Goal: Task Accomplishment & Management: Manage account settings

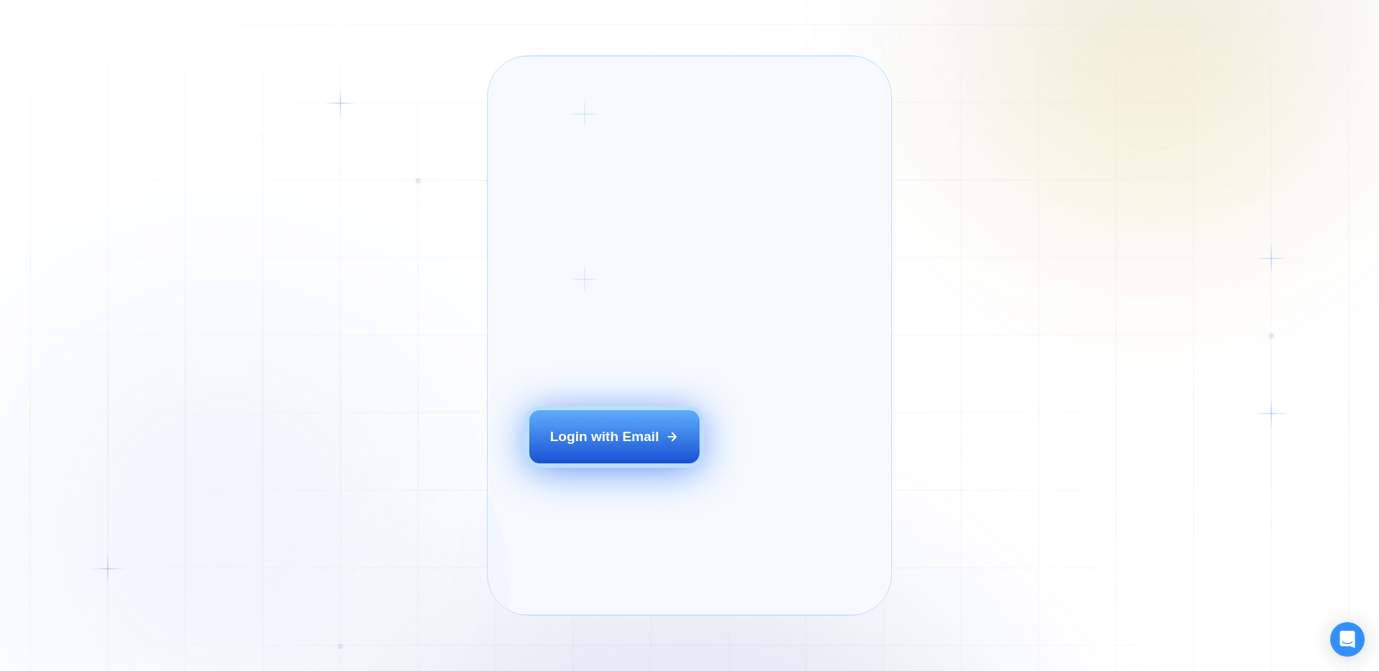
drag, startPoint x: 585, startPoint y: 465, endPoint x: 597, endPoint y: 465, distance: 11.5
click at [571, 446] on div "Login with Email" at bounding box center [604, 436] width 109 height 19
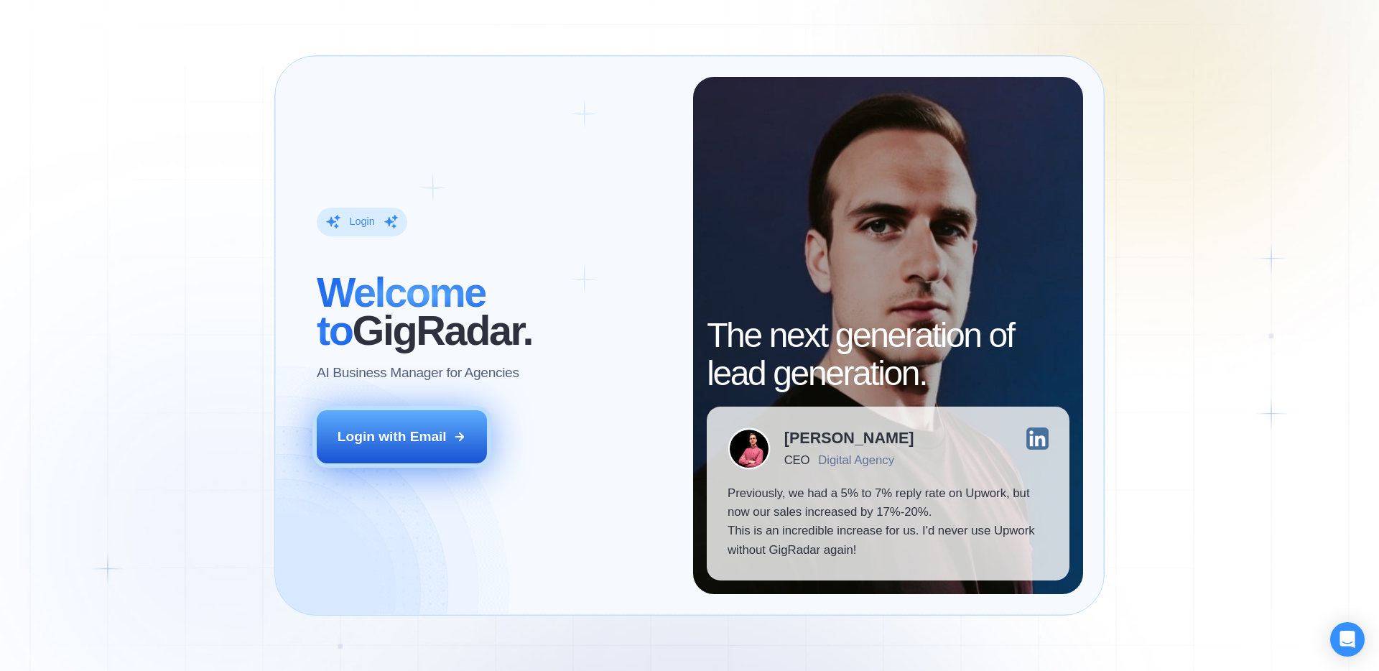
drag, startPoint x: 442, startPoint y: 422, endPoint x: 468, endPoint y: 426, distance: 26.2
click at [441, 422] on button "Login with Email" at bounding box center [402, 436] width 171 height 53
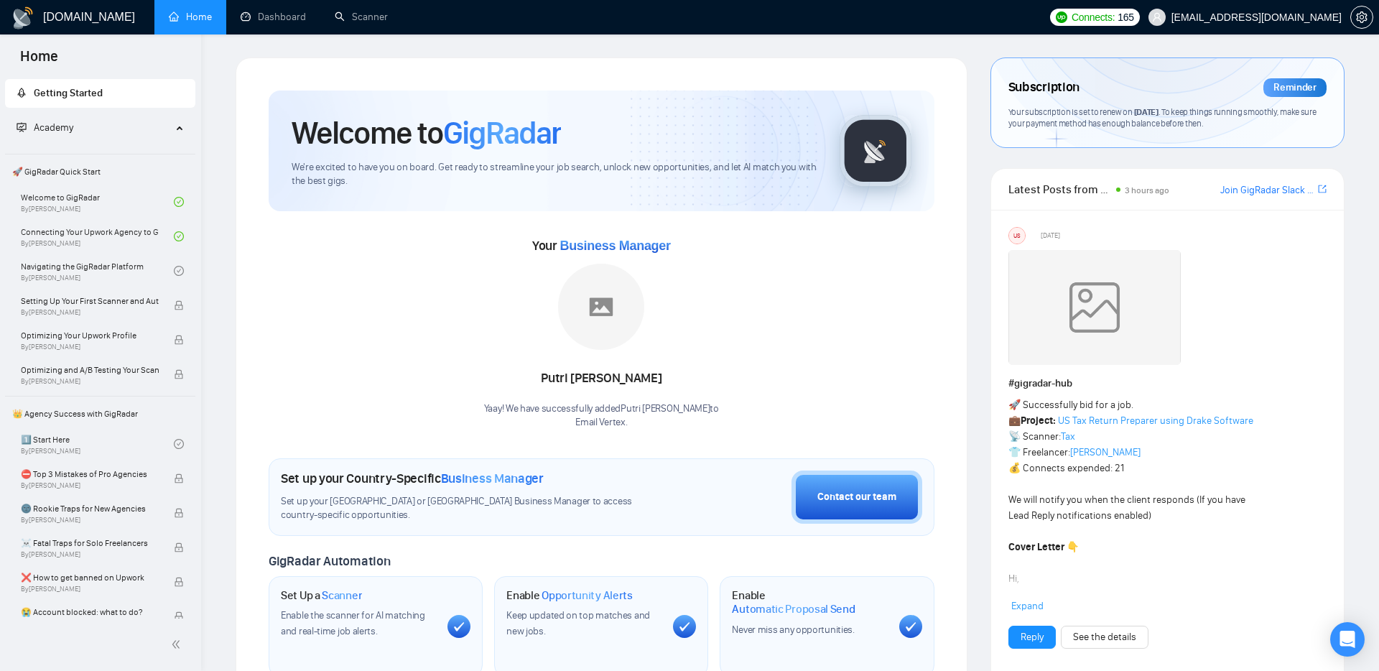
click at [285, 227] on div "Your Business Manager Putri [PERSON_NAME] Yaay! We have successfully added Putr…" at bounding box center [602, 320] width 666 height 218
click at [270, 23] on link "Dashboard" at bounding box center [273, 17] width 65 height 12
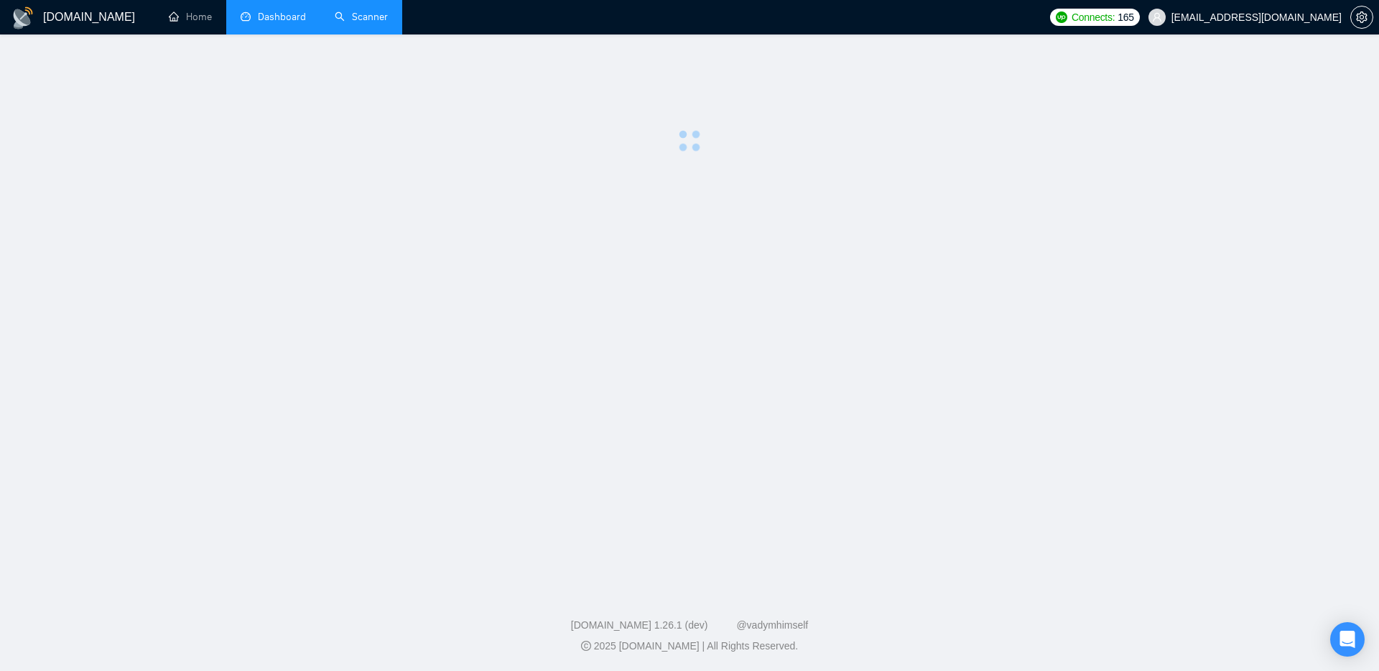
click at [384, 18] on link "Scanner" at bounding box center [361, 17] width 53 height 12
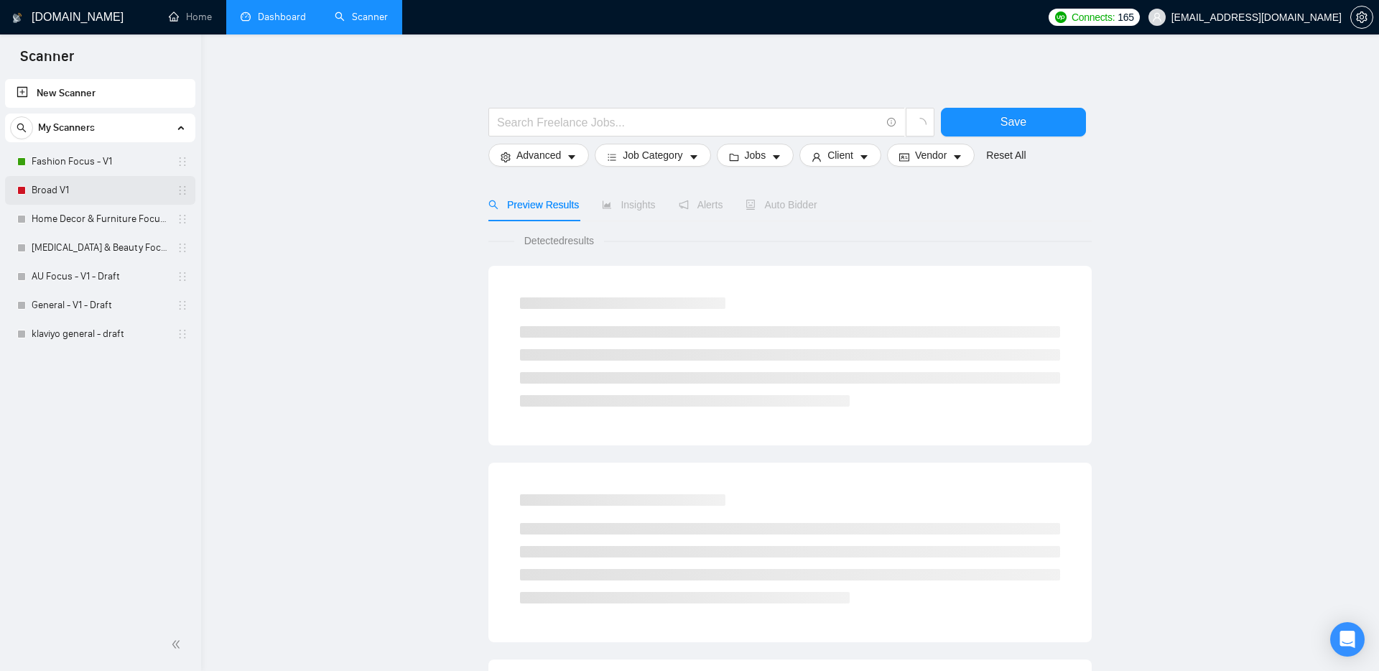
click at [98, 186] on link "Broad V1" at bounding box center [100, 190] width 136 height 29
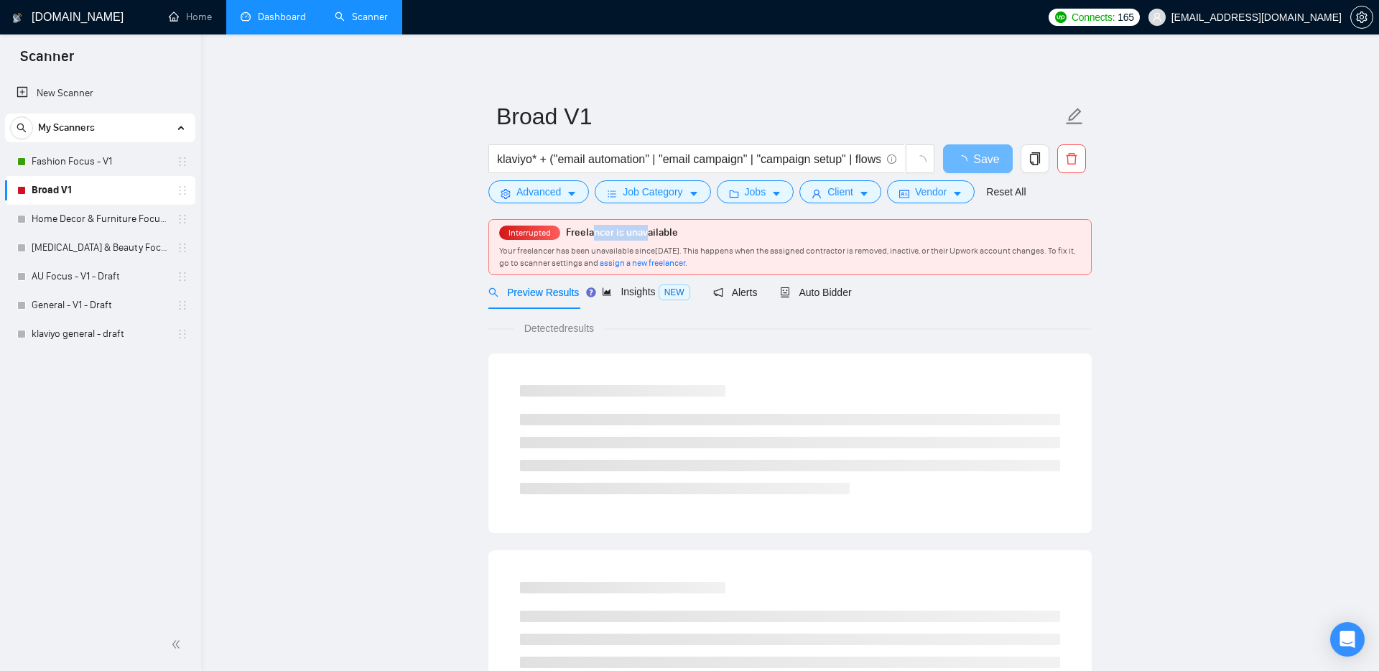
drag, startPoint x: 593, startPoint y: 237, endPoint x: 649, endPoint y: 236, distance: 56.0
click at [649, 236] on span "Freelancer is unavailable" at bounding box center [622, 232] width 112 height 12
click at [639, 254] on span "Your freelancer has been unavailable since [DATE] . This happens when the assig…" at bounding box center [787, 257] width 576 height 22
drag, startPoint x: 608, startPoint y: 252, endPoint x: 741, endPoint y: 252, distance: 132.9
click at [741, 252] on span "Your freelancer has been unavailable since [DATE] . This happens when the assig…" at bounding box center [787, 257] width 576 height 22
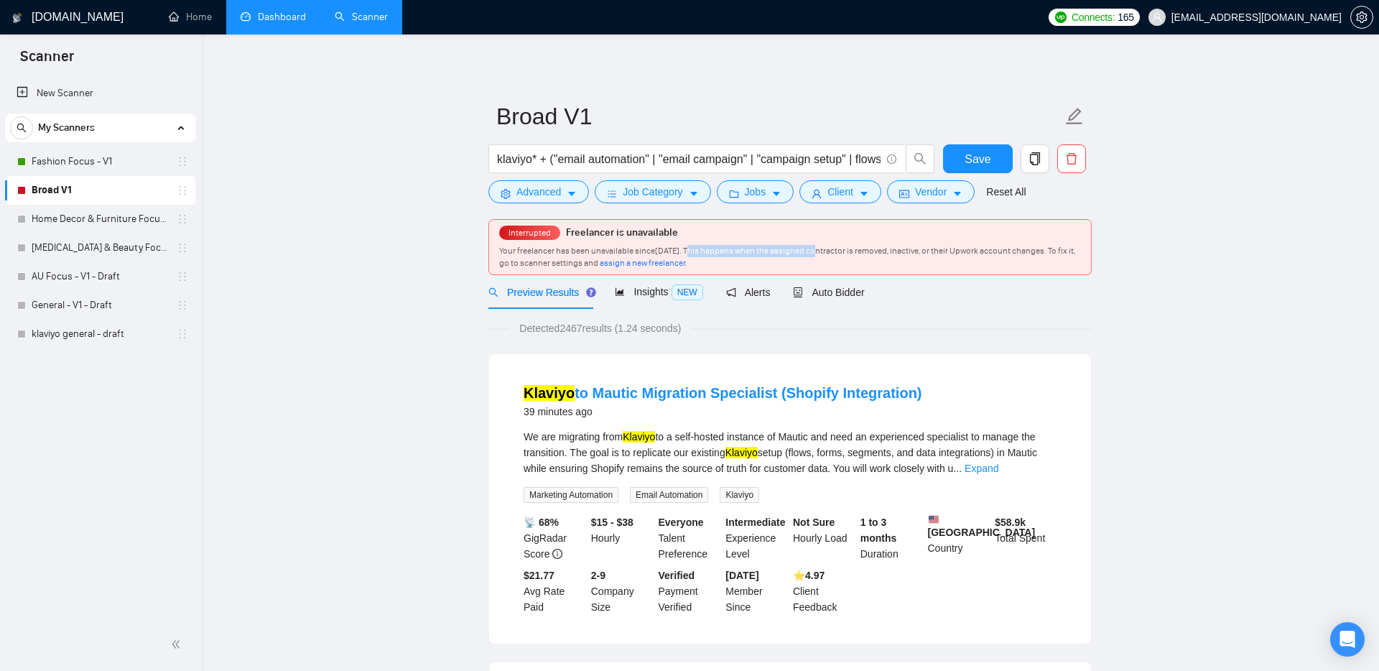
drag, startPoint x: 741, startPoint y: 252, endPoint x: 885, endPoint y: 254, distance: 144.4
click at [871, 253] on span "Your freelancer has been unavailable since [DATE] . This happens when the assig…" at bounding box center [787, 257] width 576 height 22
drag, startPoint x: 885, startPoint y: 254, endPoint x: 945, endPoint y: 256, distance: 59.7
click at [945, 256] on div "Your freelancer has been unavailable since [DATE] . This happens when the assig…" at bounding box center [790, 257] width 582 height 24
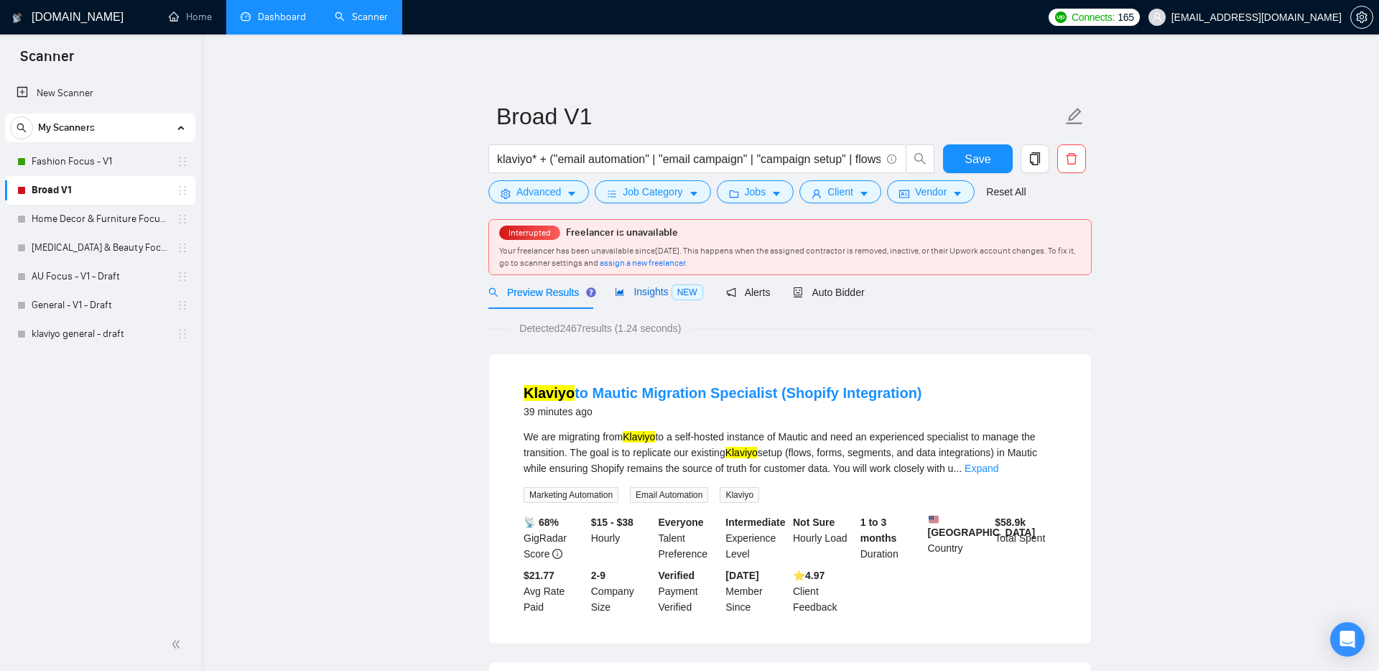
click at [657, 296] on span "Insights NEW" at bounding box center [659, 291] width 88 height 11
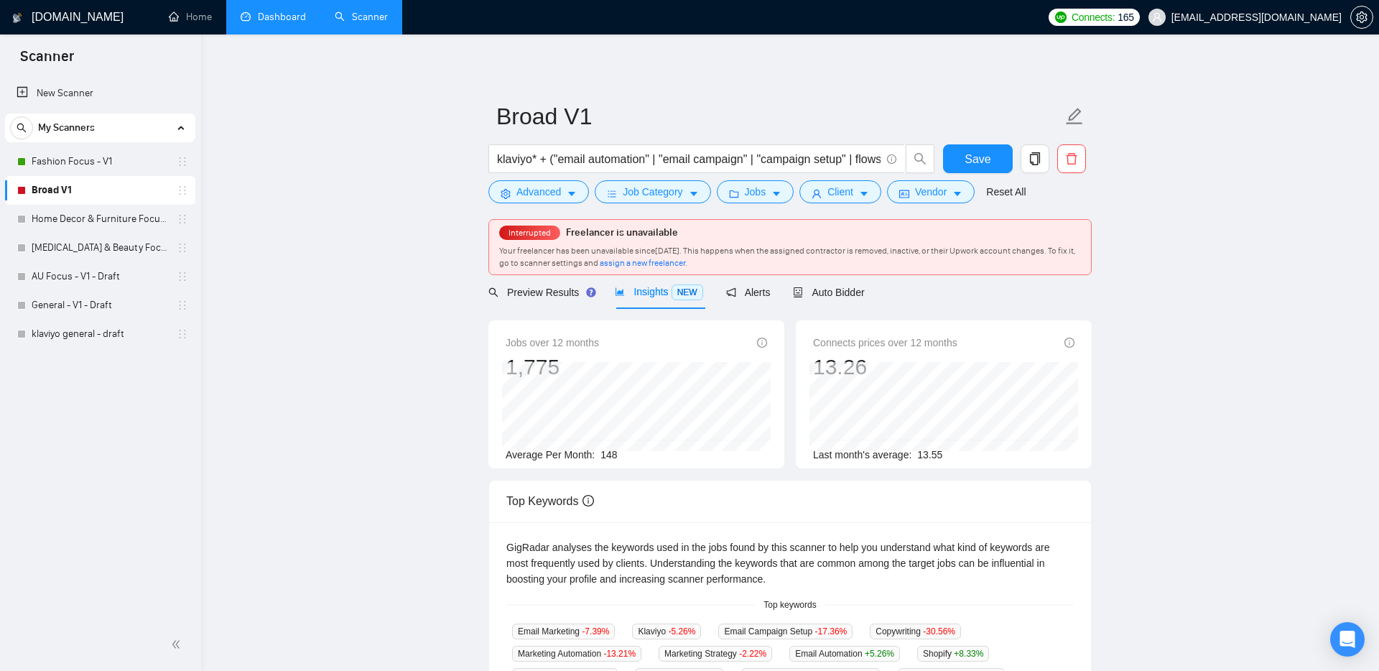
click at [269, 23] on link "Dashboard" at bounding box center [273, 17] width 65 height 12
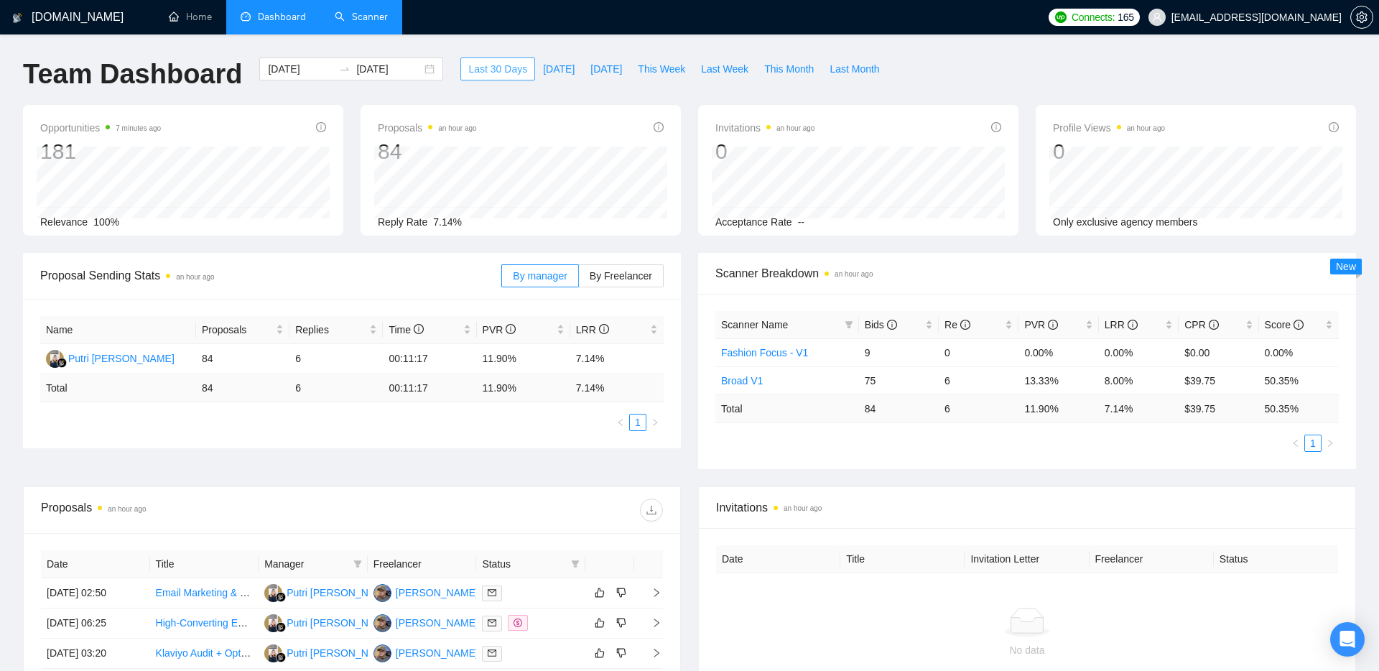
click at [460, 62] on button "Last 30 Days" at bounding box center [497, 68] width 75 height 23
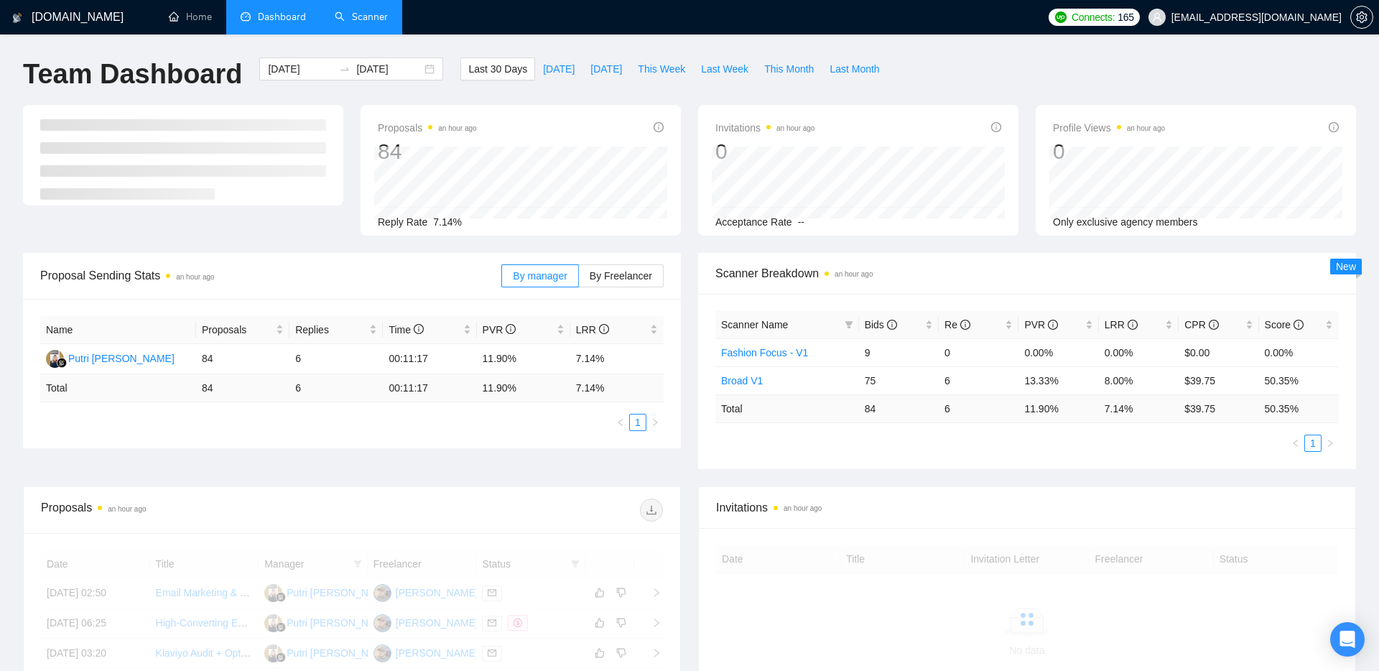
click at [373, 52] on div "[DOMAIN_NAME] Home Dashboard Scanner Connects: 165 [EMAIL_ADDRESS][DOMAIN_NAME]…" at bounding box center [689, 527] width 1379 height 1055
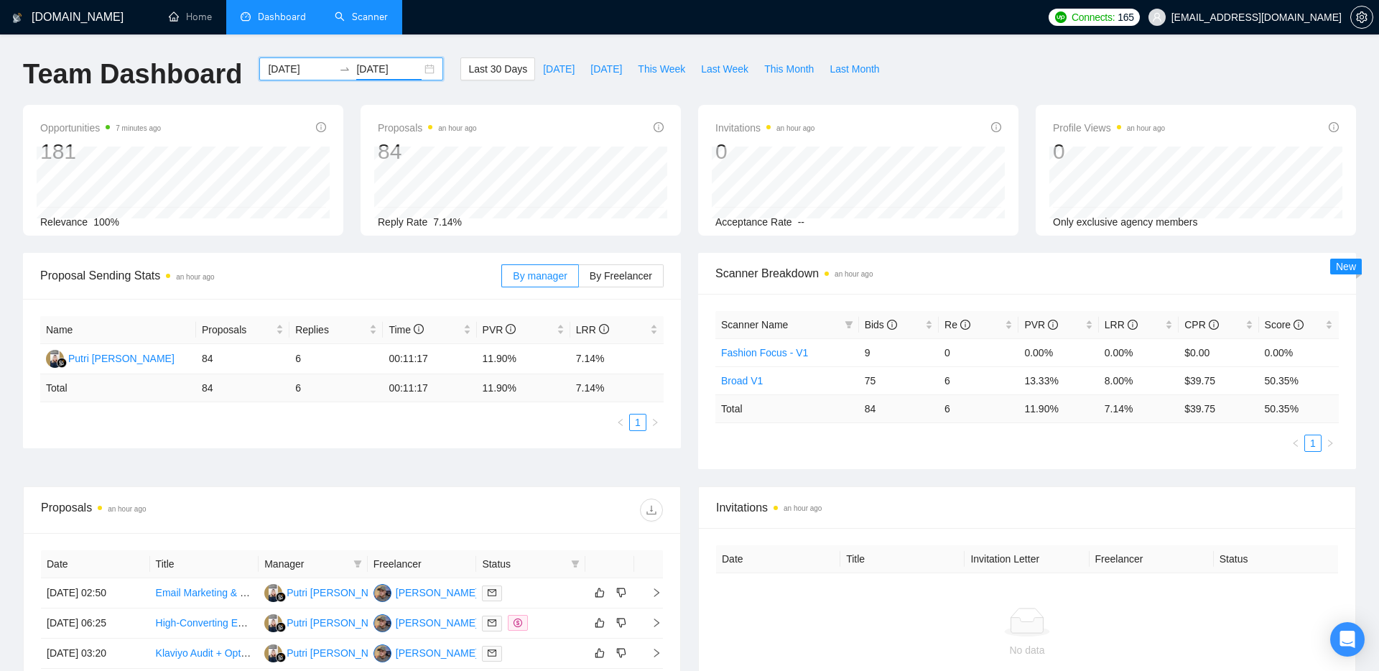
click at [373, 71] on input "[DATE]" at bounding box center [388, 69] width 65 height 16
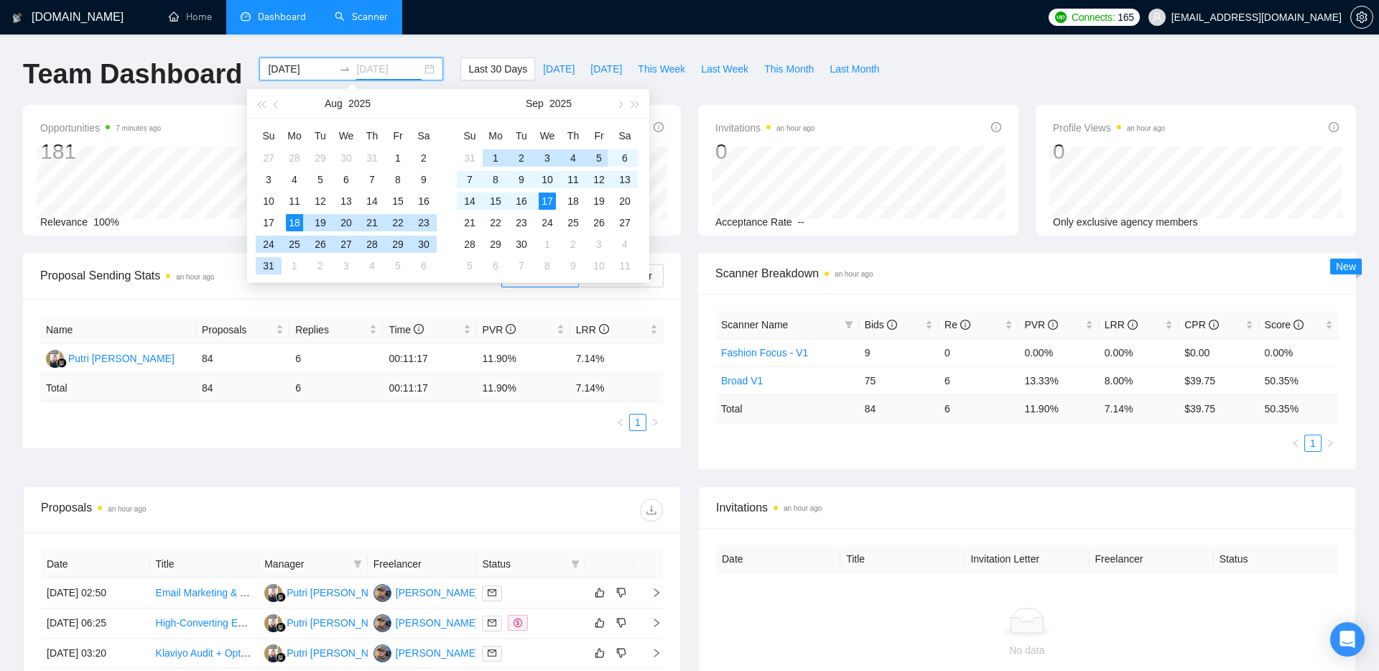
type input "[DATE]"
click at [544, 194] on div "17" at bounding box center [547, 201] width 17 height 17
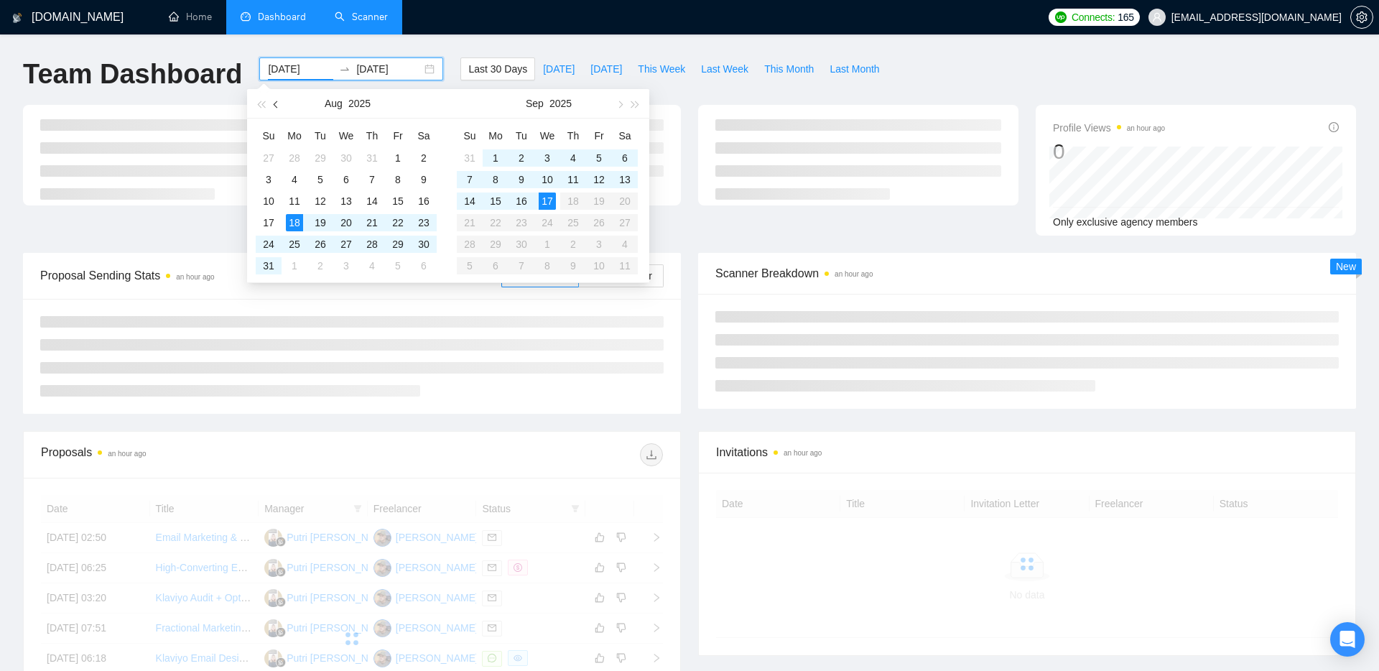
click at [272, 106] on button "button" at bounding box center [277, 103] width 16 height 29
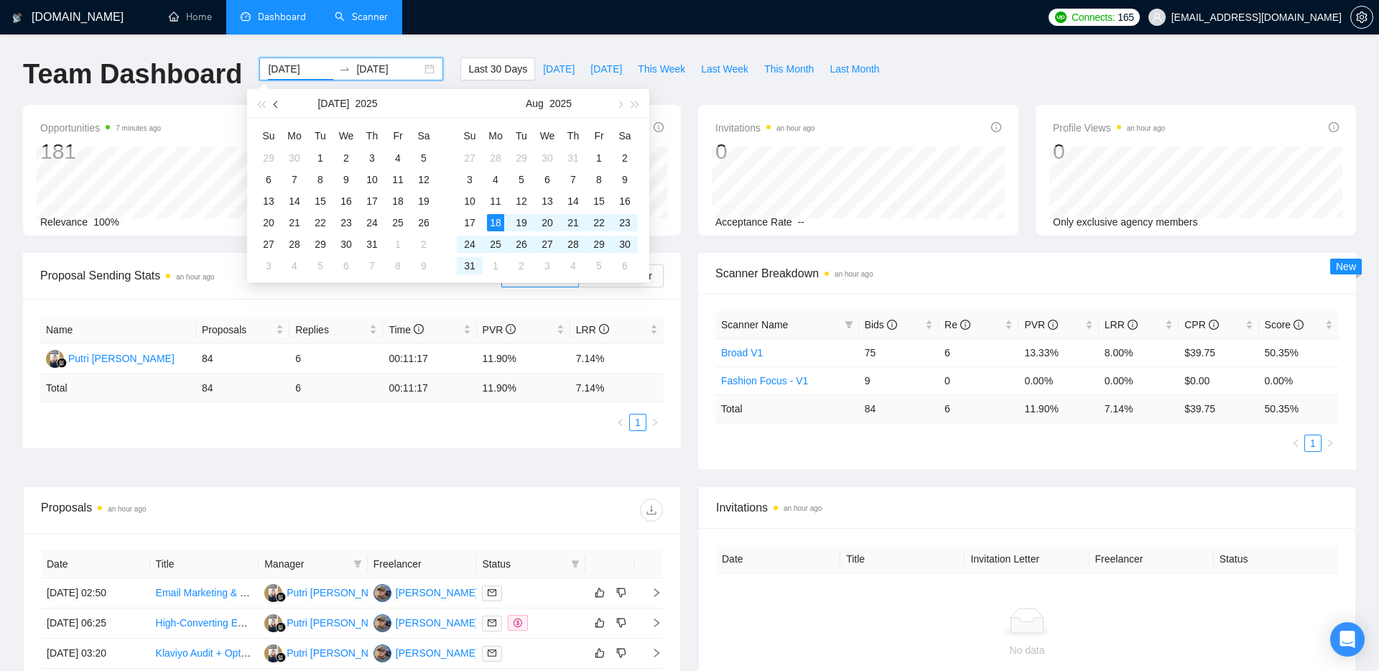
click at [278, 102] on span "button" at bounding box center [277, 104] width 7 height 7
type input "[DATE]"
click at [318, 199] on div "17" at bounding box center [320, 201] width 17 height 17
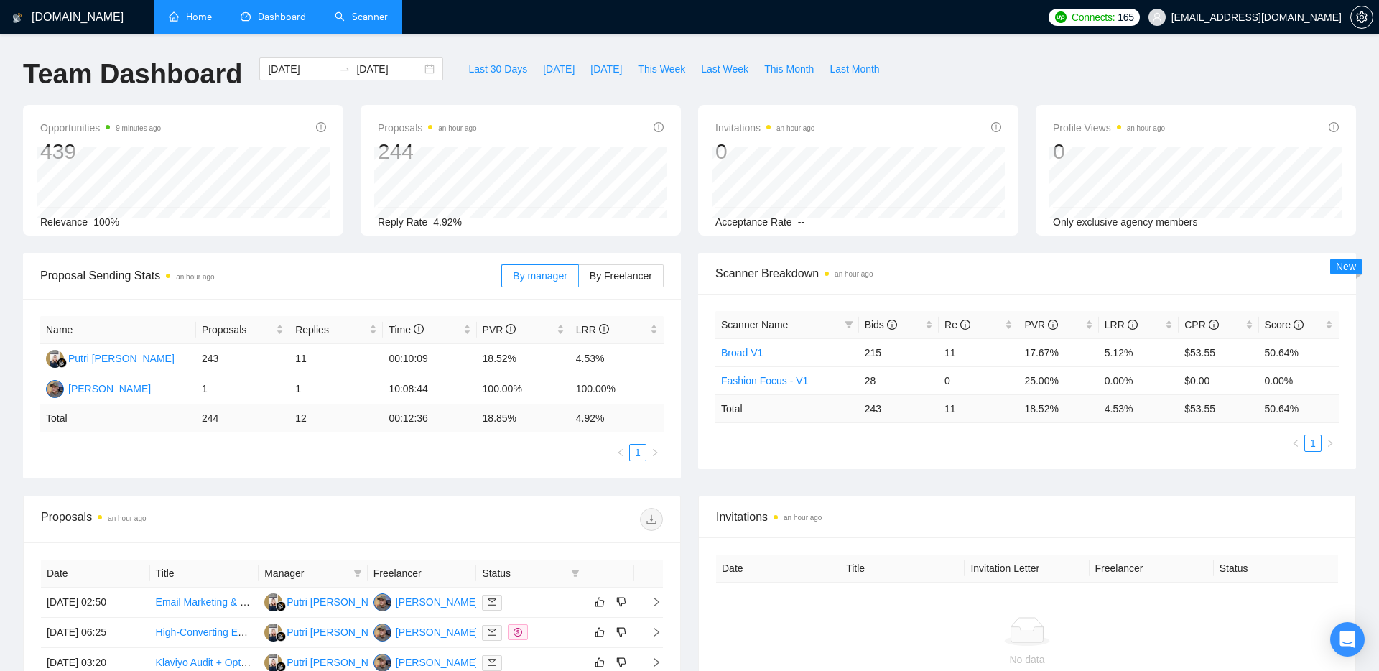
click at [205, 23] on link "Home" at bounding box center [190, 17] width 43 height 12
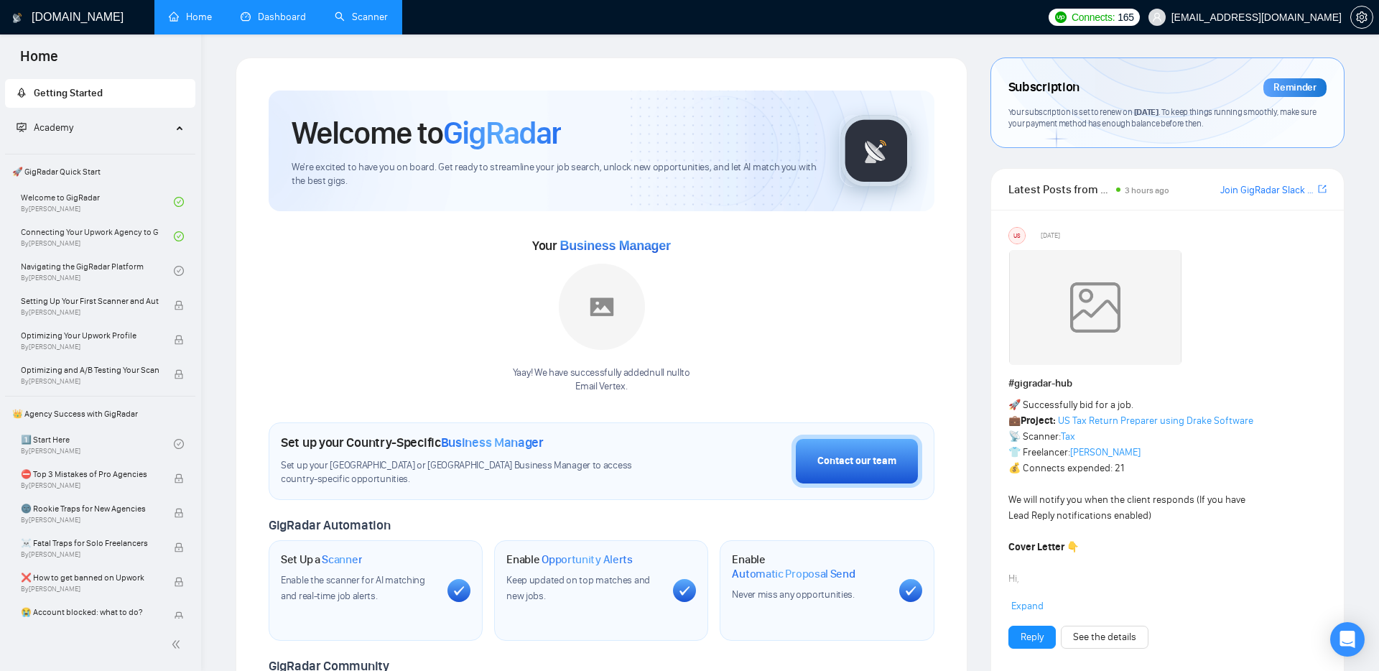
click at [291, 23] on link "Dashboard" at bounding box center [273, 17] width 65 height 12
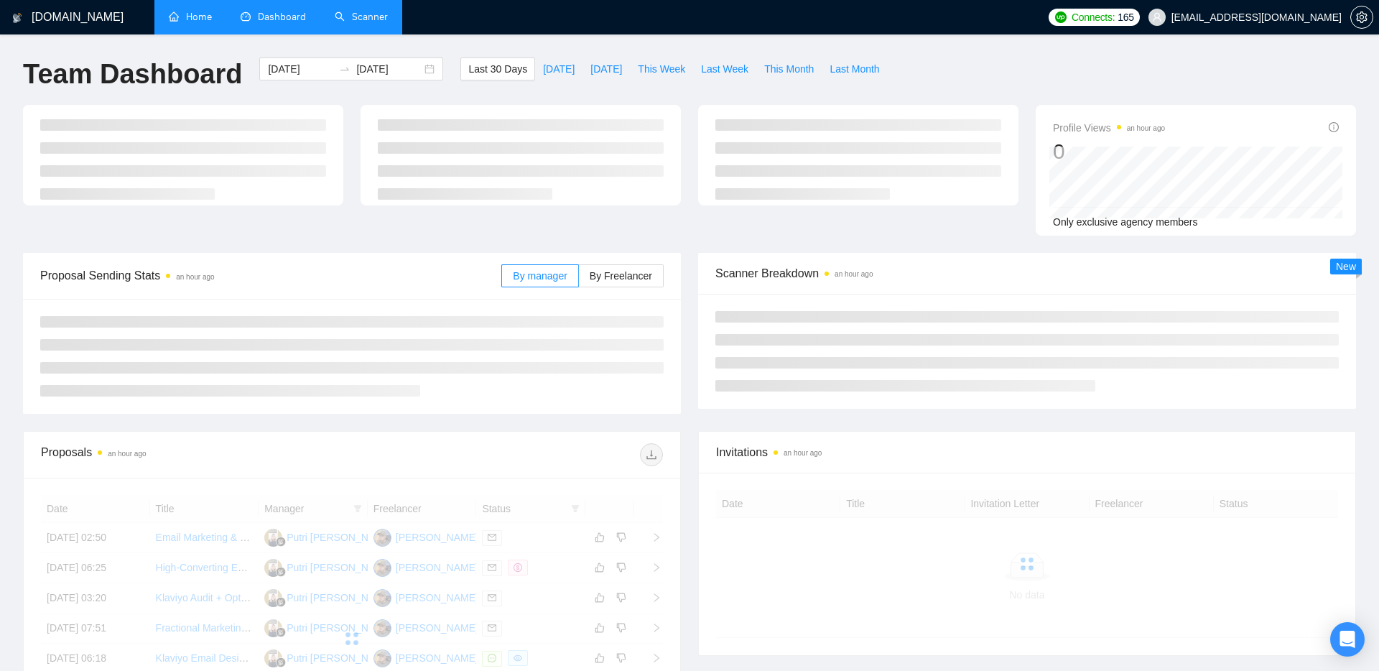
click at [371, 11] on link "Scanner" at bounding box center [361, 17] width 53 height 12
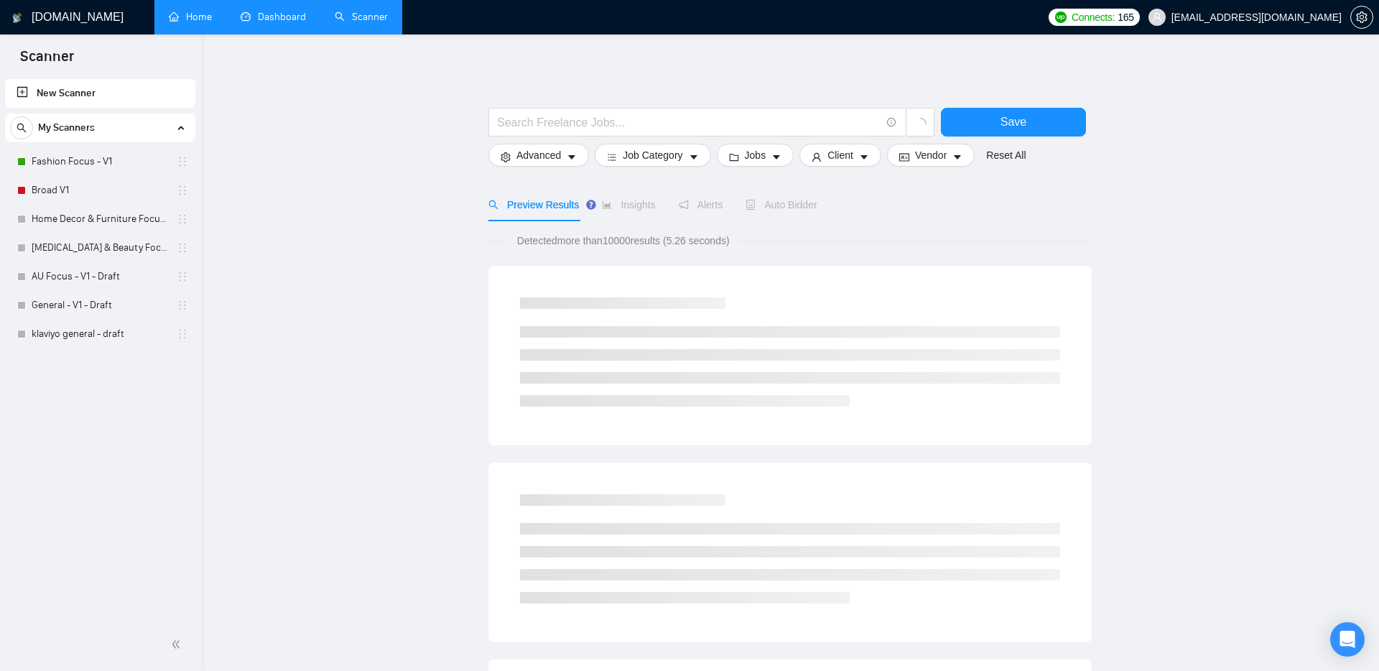
click at [306, 22] on link "Dashboard" at bounding box center [273, 17] width 65 height 12
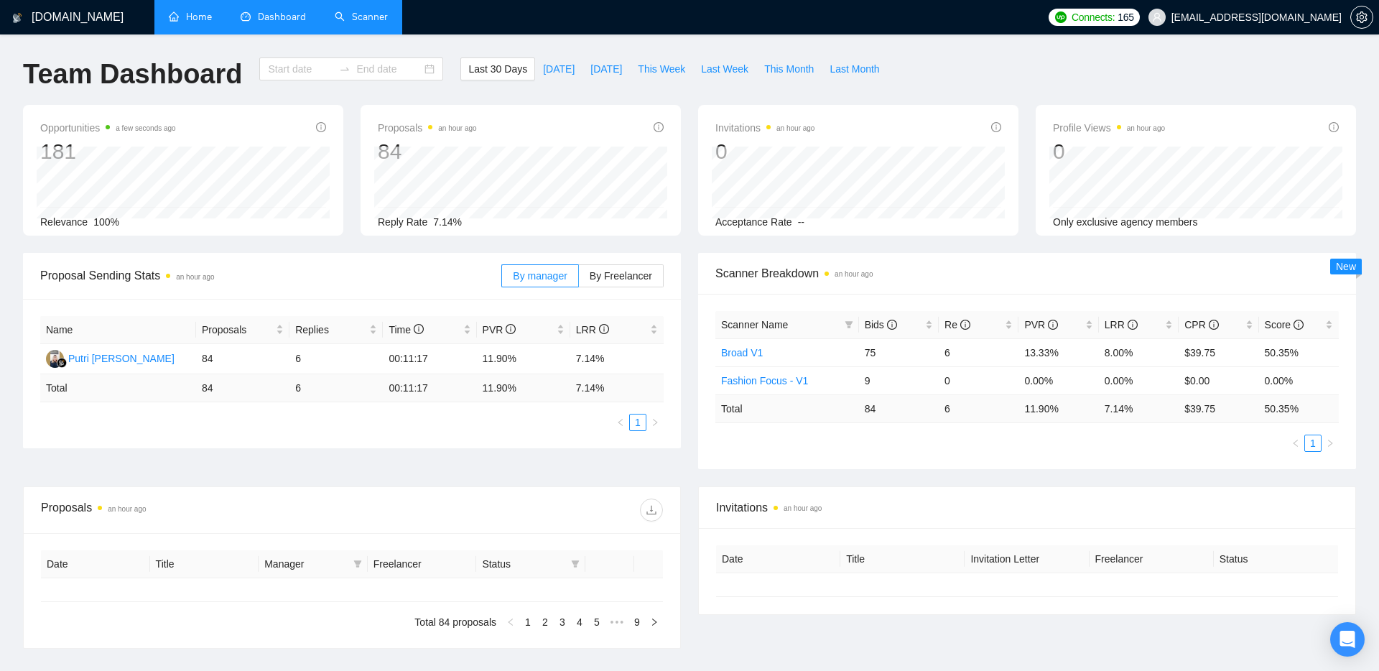
type input "[DATE]"
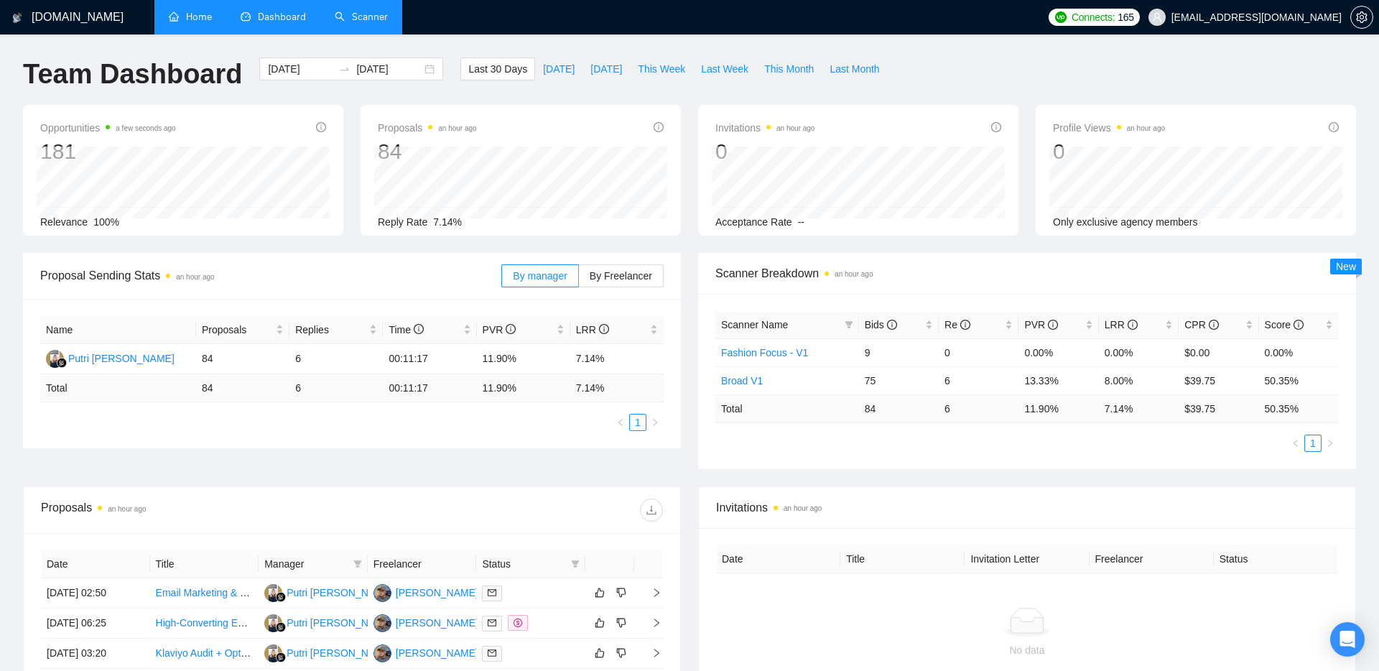
click at [374, 17] on link "Scanner" at bounding box center [361, 17] width 53 height 12
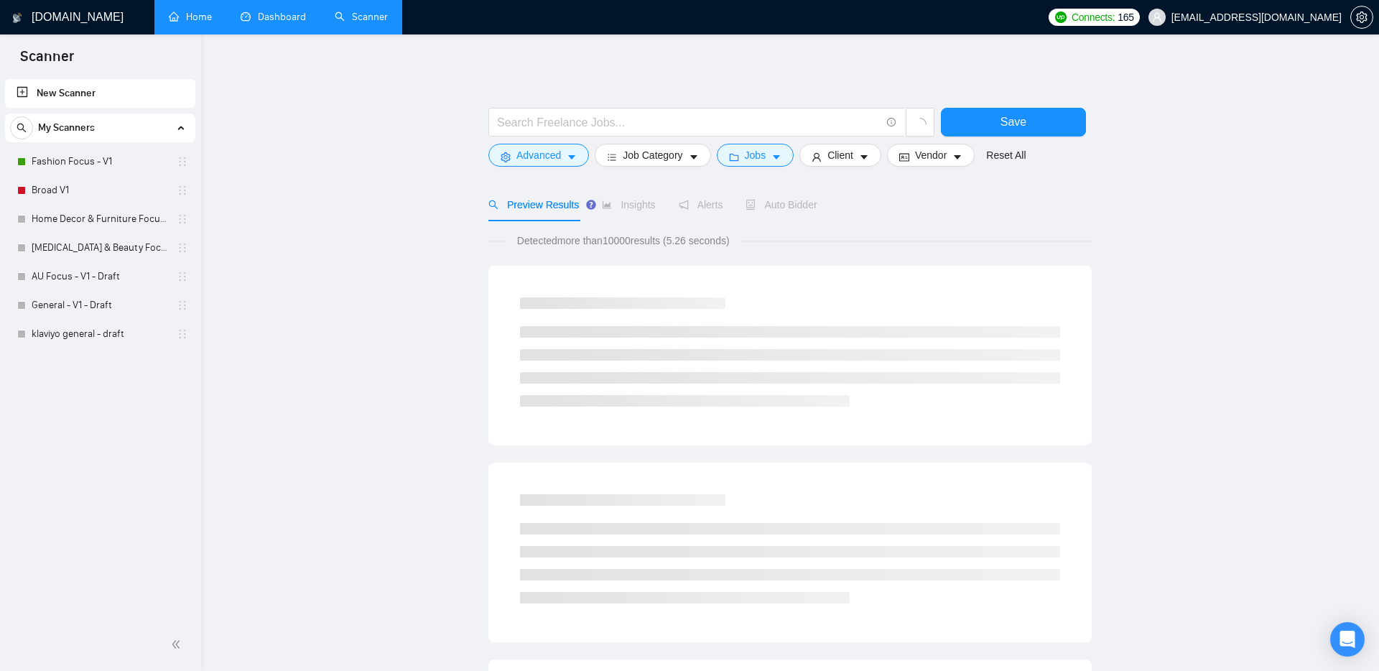
click at [787, 205] on span "Auto Bidder" at bounding box center [781, 204] width 71 height 11
click at [816, 210] on span "Auto Bidder" at bounding box center [794, 204] width 71 height 11
click at [644, 202] on span "Insights" at bounding box center [641, 204] width 53 height 11
click at [783, 203] on span "Auto Bidder" at bounding box center [794, 204] width 71 height 11
click at [806, 203] on span "Auto Bidder" at bounding box center [794, 204] width 71 height 11
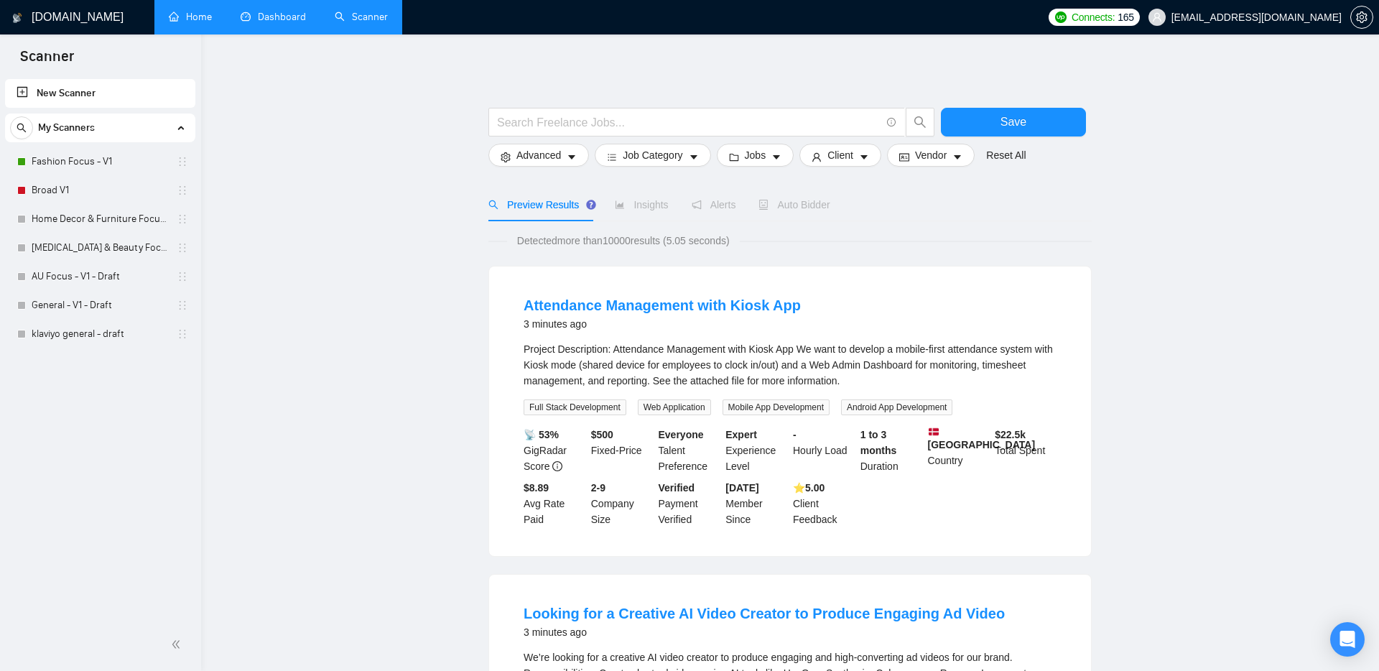
click at [828, 195] on div "Auto Bidder" at bounding box center [794, 204] width 71 height 33
click at [796, 202] on span "Auto Bidder" at bounding box center [794, 204] width 71 height 11
click at [788, 208] on span "Auto Bidder" at bounding box center [794, 204] width 71 height 11
click at [88, 182] on link "Broad V1" at bounding box center [100, 190] width 136 height 29
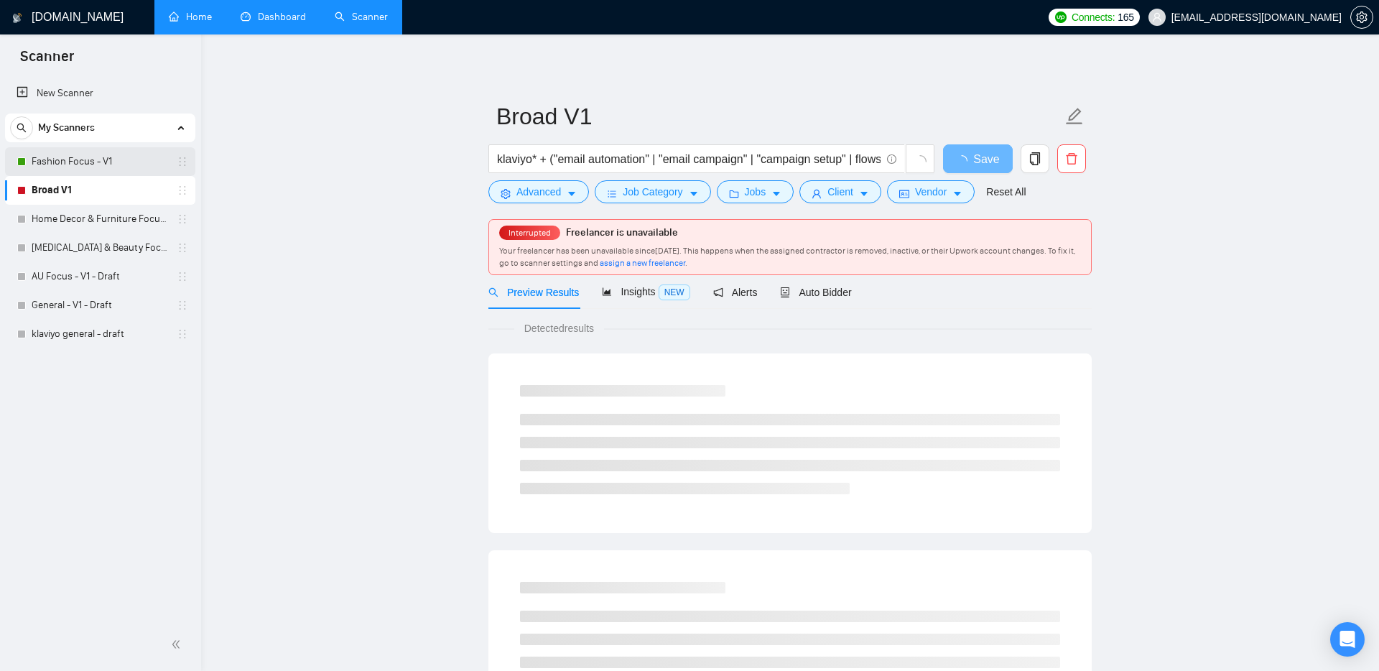
click at [96, 161] on link "Fashion Focus - V1" at bounding box center [100, 161] width 136 height 29
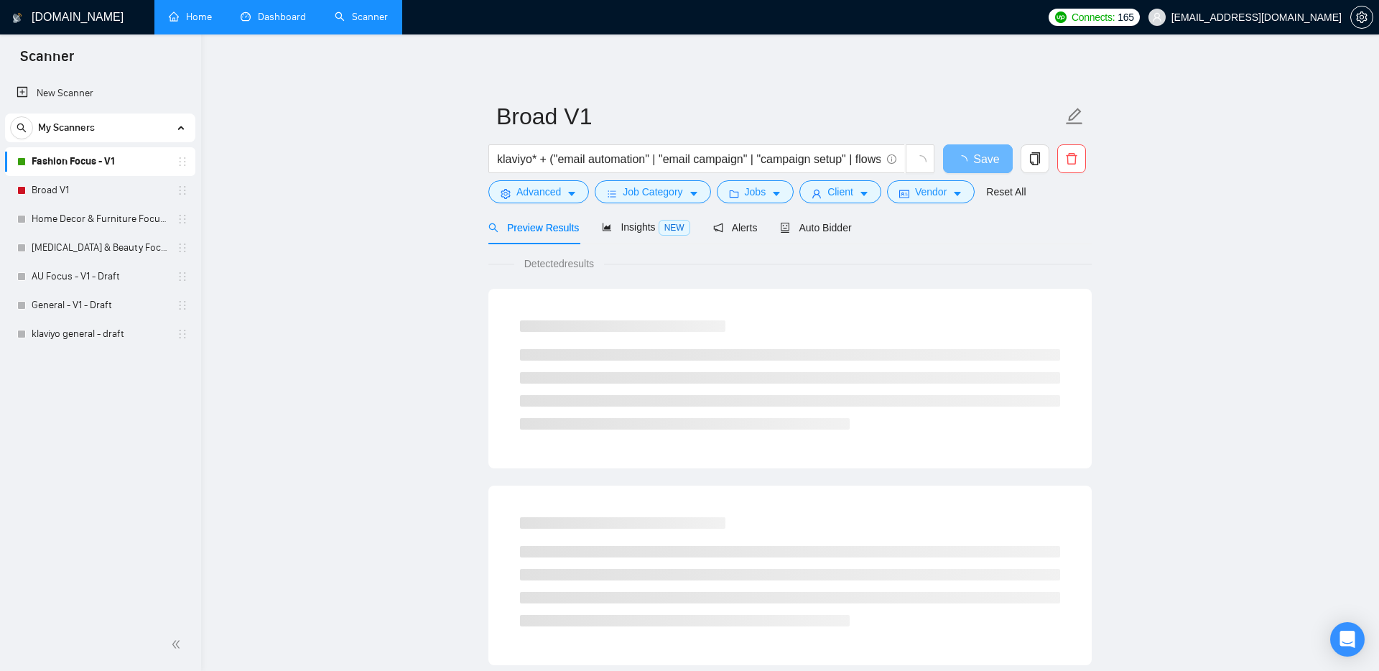
scroll to position [1, 0]
click at [88, 189] on link "Broad V1" at bounding box center [100, 190] width 136 height 29
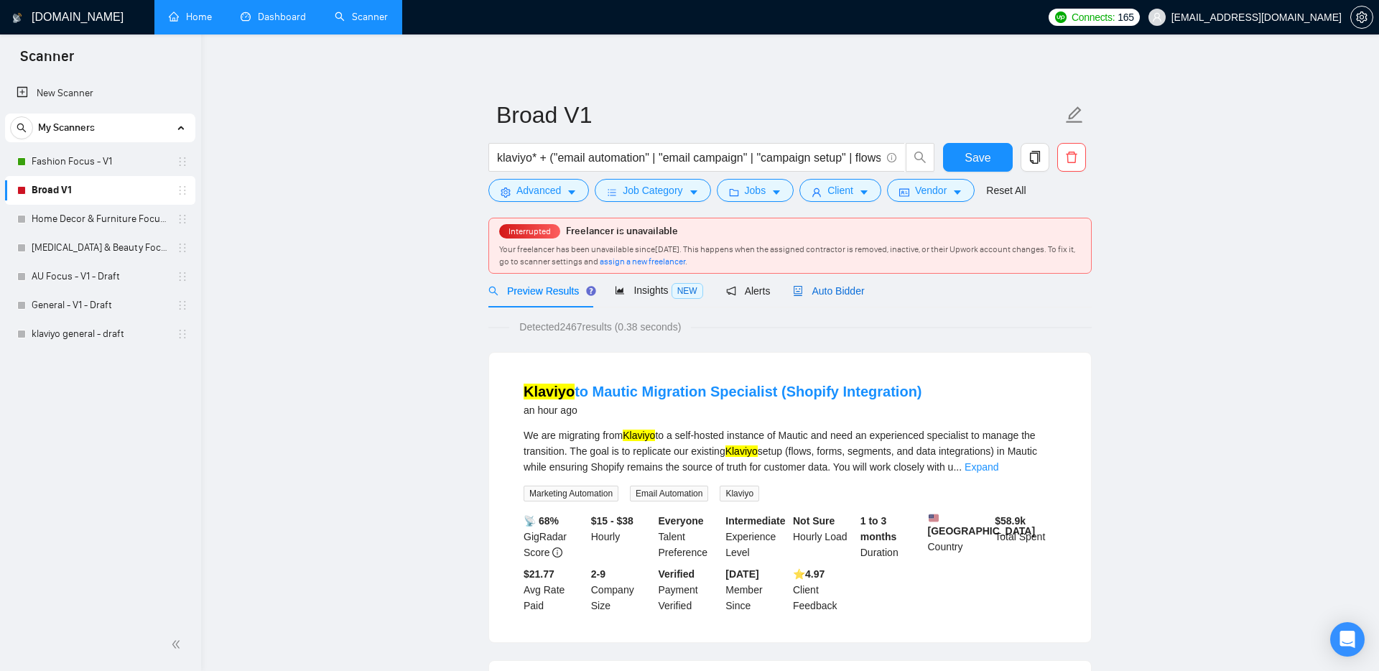
click at [840, 292] on span "Auto Bidder" at bounding box center [828, 290] width 71 height 11
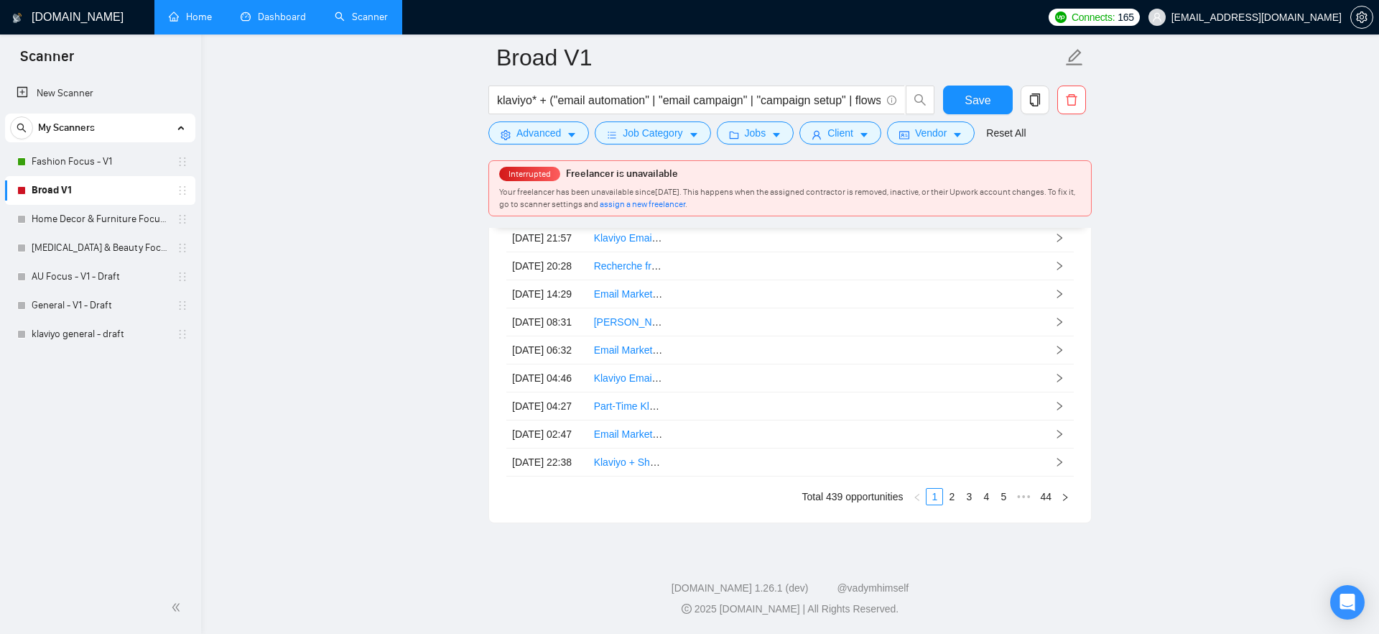
scroll to position [3904, 0]
click at [979, 490] on link "4" at bounding box center [986, 496] width 16 height 16
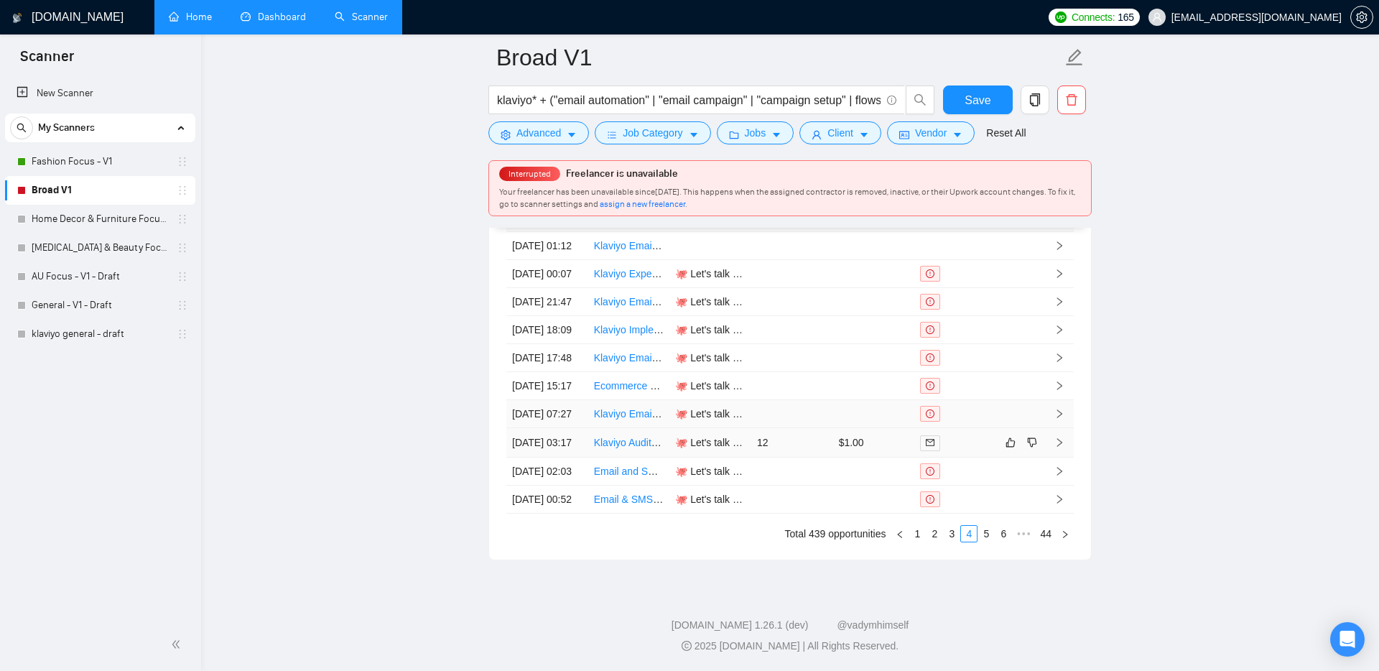
scroll to position [3798, 0]
click at [953, 542] on link "3" at bounding box center [952, 534] width 16 height 16
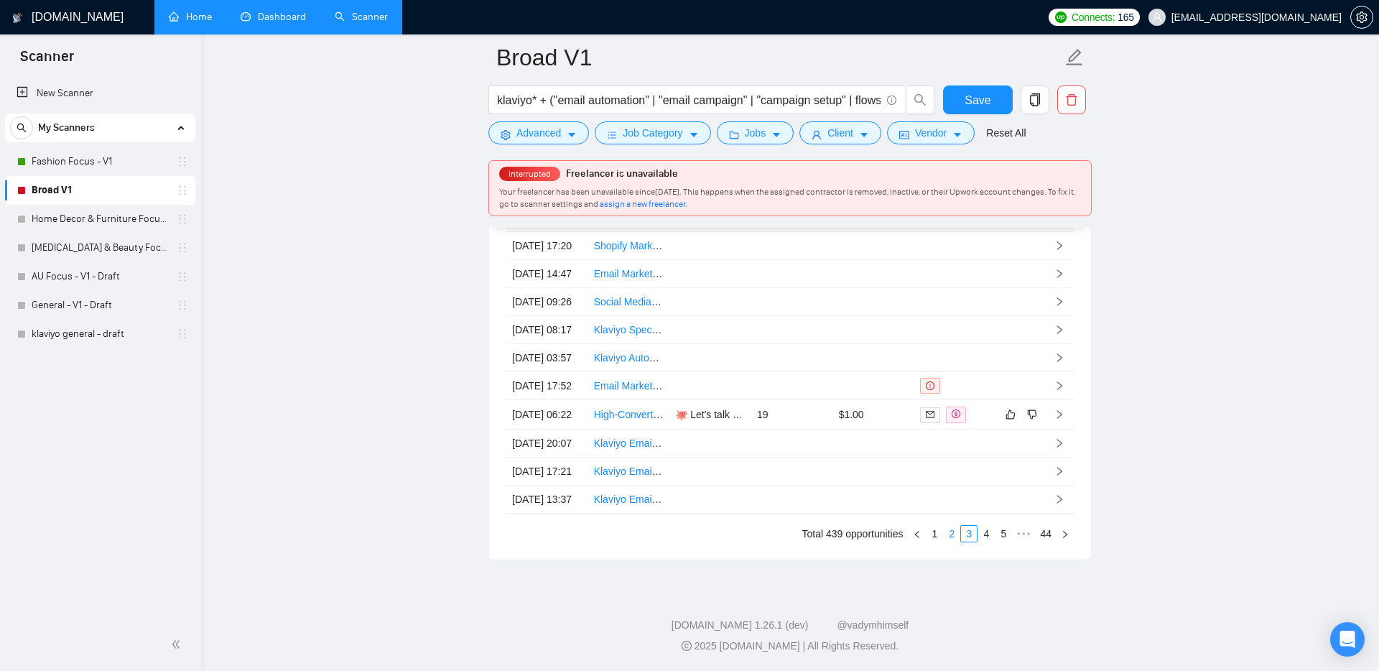
click at [945, 542] on link "2" at bounding box center [952, 534] width 16 height 16
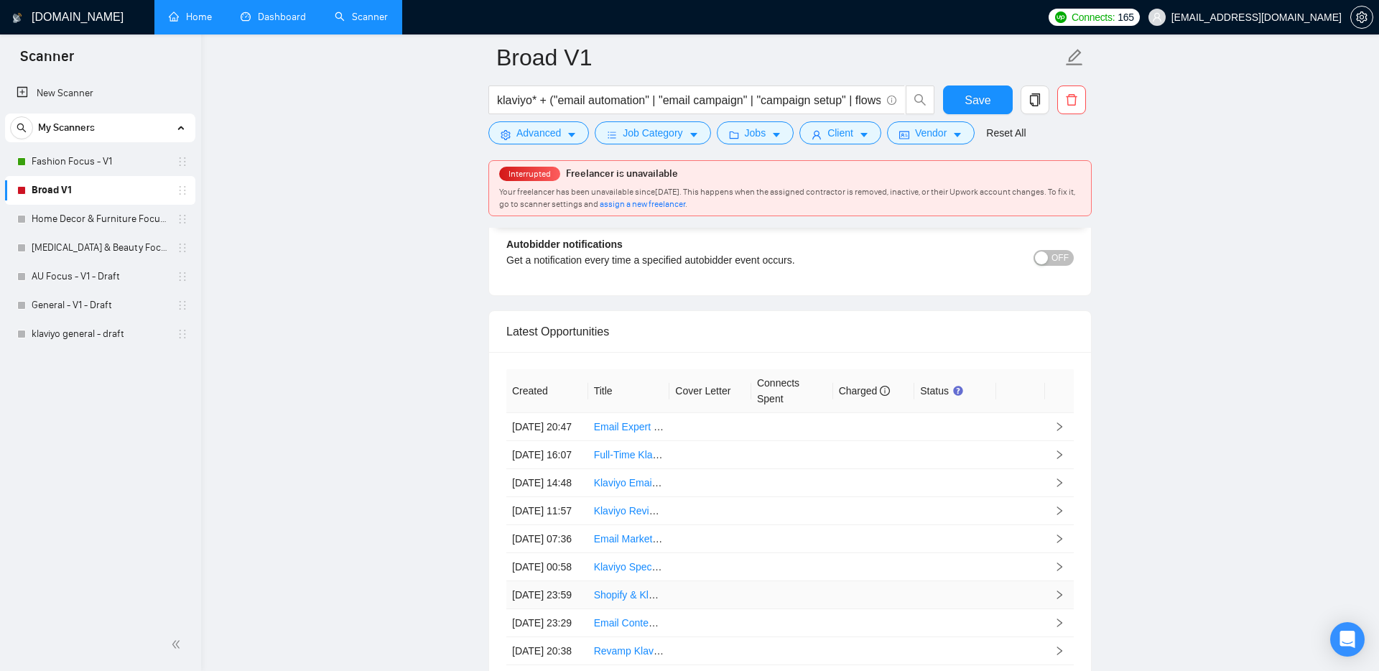
scroll to position [3523, 0]
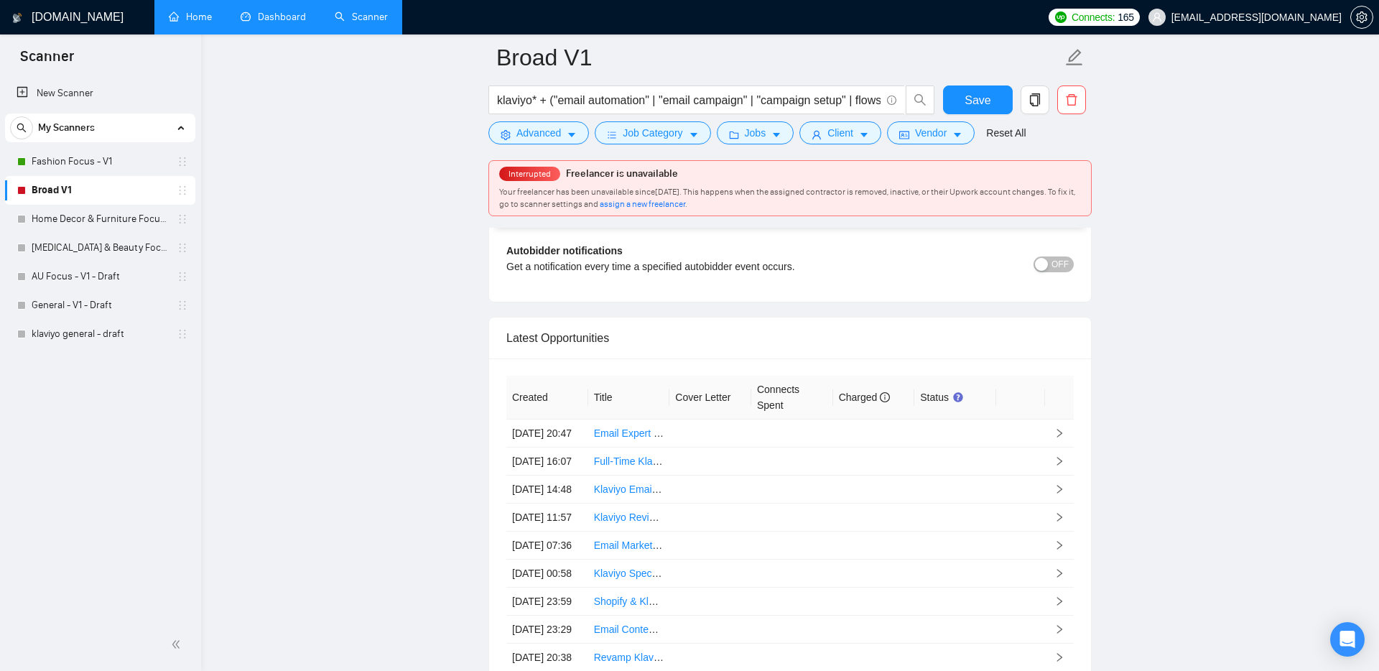
click at [284, 12] on link "Dashboard" at bounding box center [273, 17] width 65 height 12
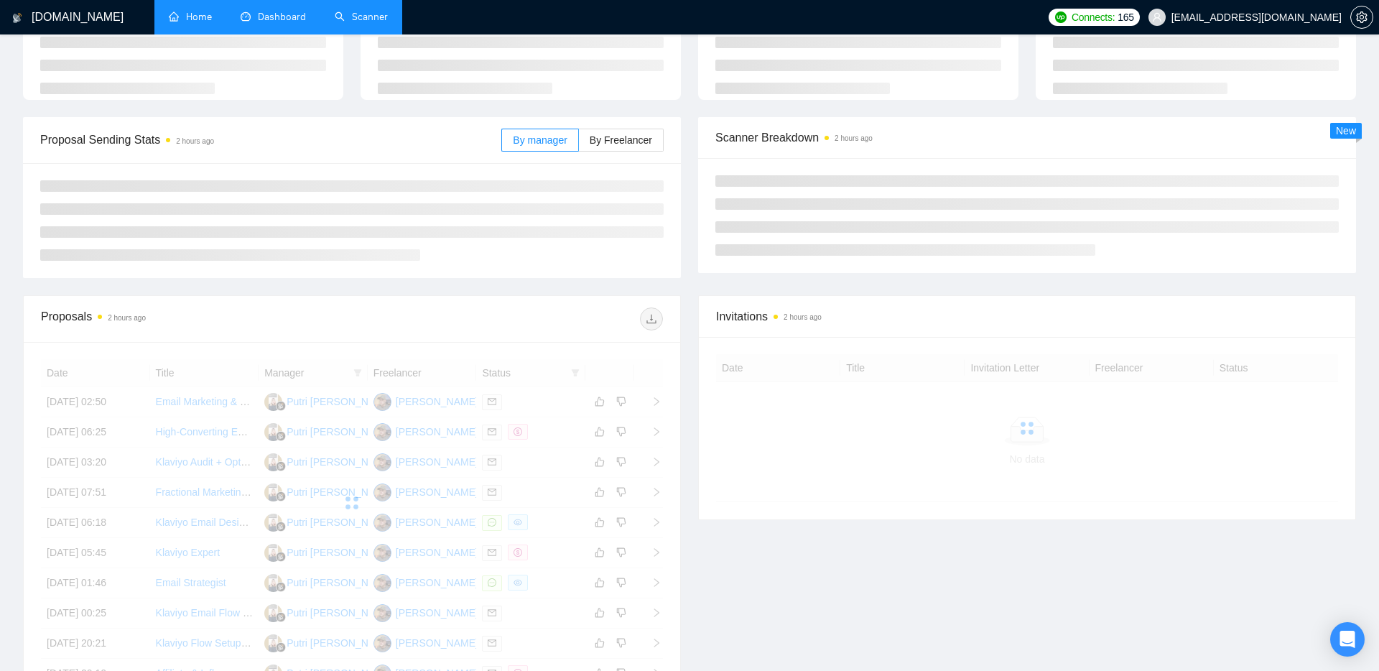
click at [358, 11] on link "Scanner" at bounding box center [361, 17] width 53 height 12
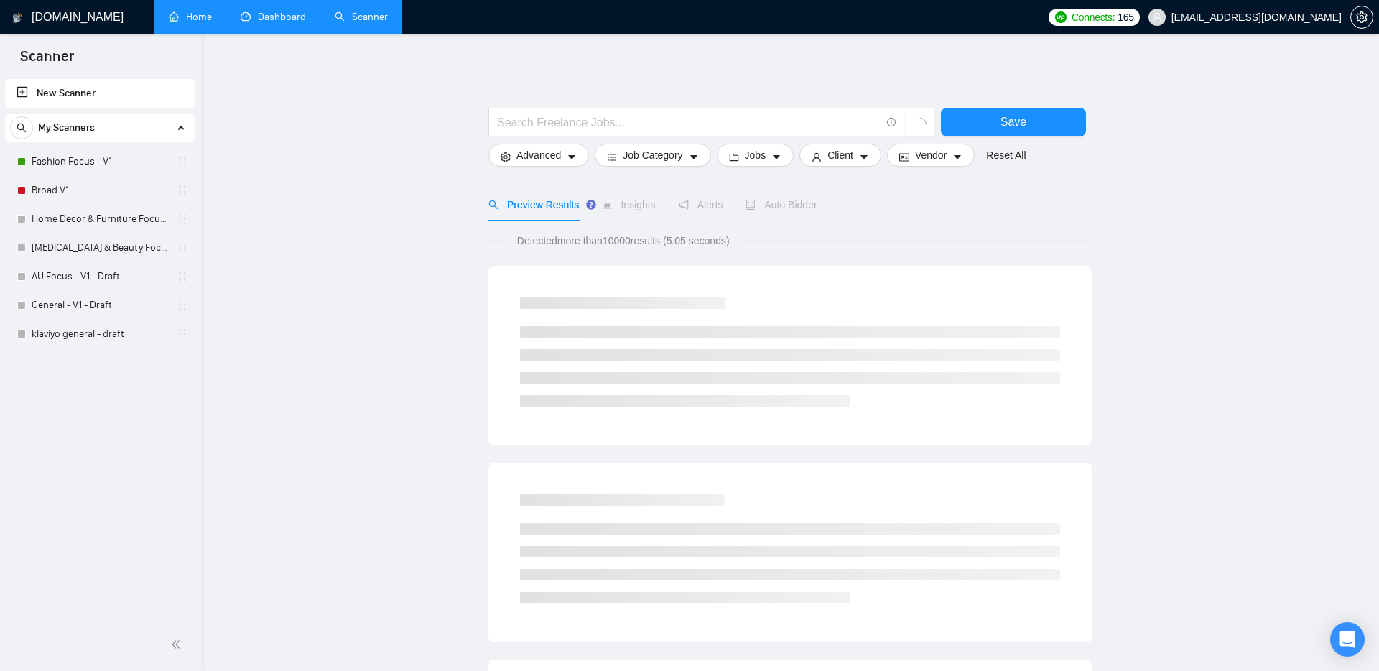
click at [298, 14] on link "Dashboard" at bounding box center [273, 17] width 65 height 12
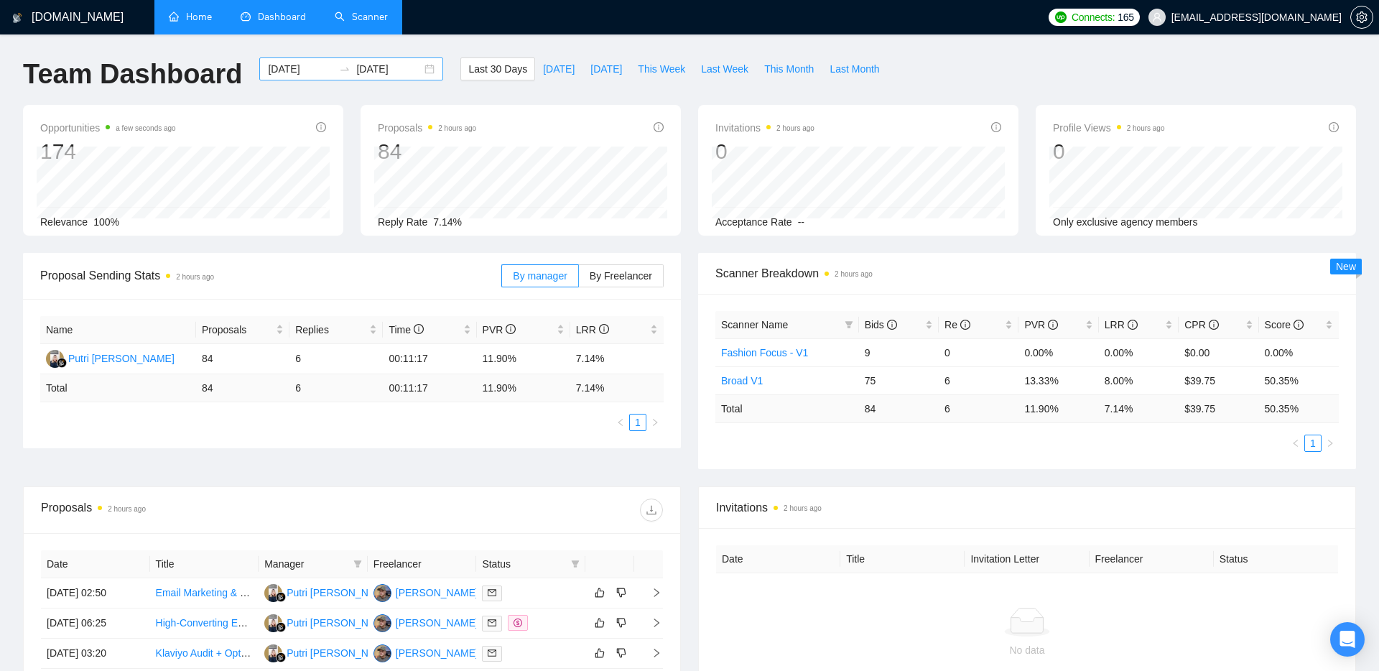
click at [367, 63] on input "[DATE]" at bounding box center [388, 69] width 65 height 16
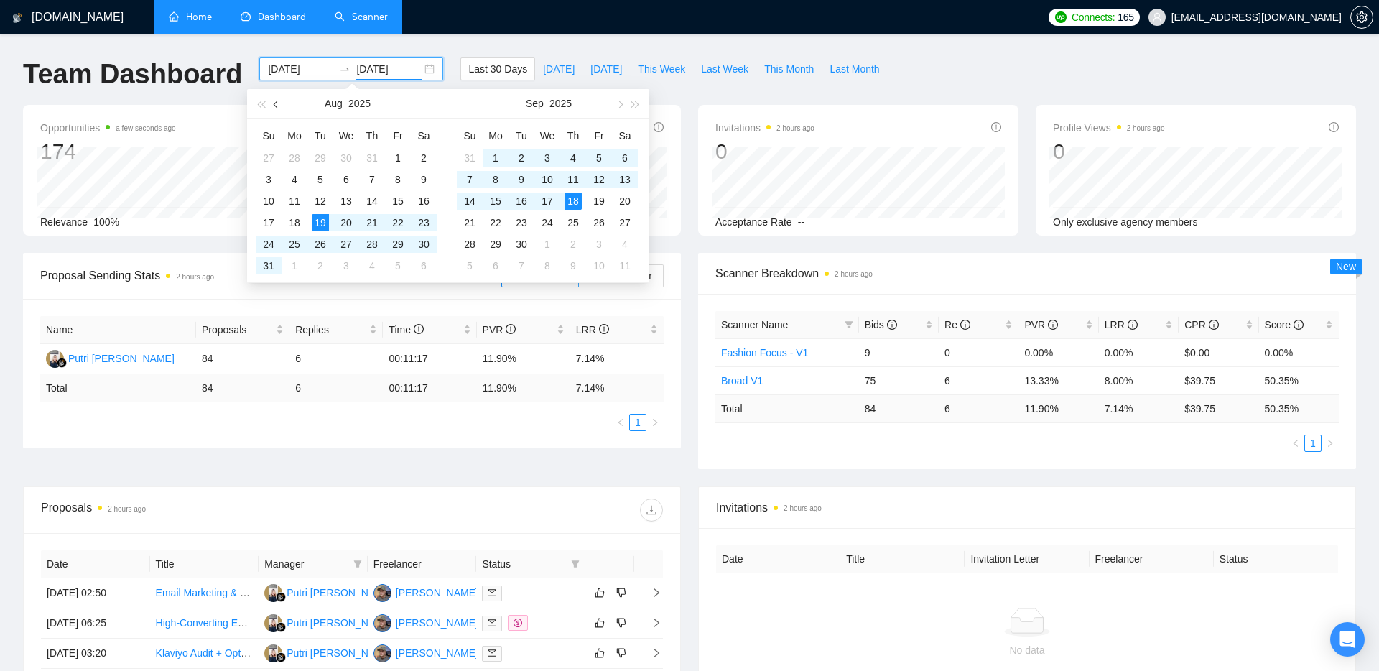
click at [275, 103] on span "button" at bounding box center [277, 104] width 7 height 7
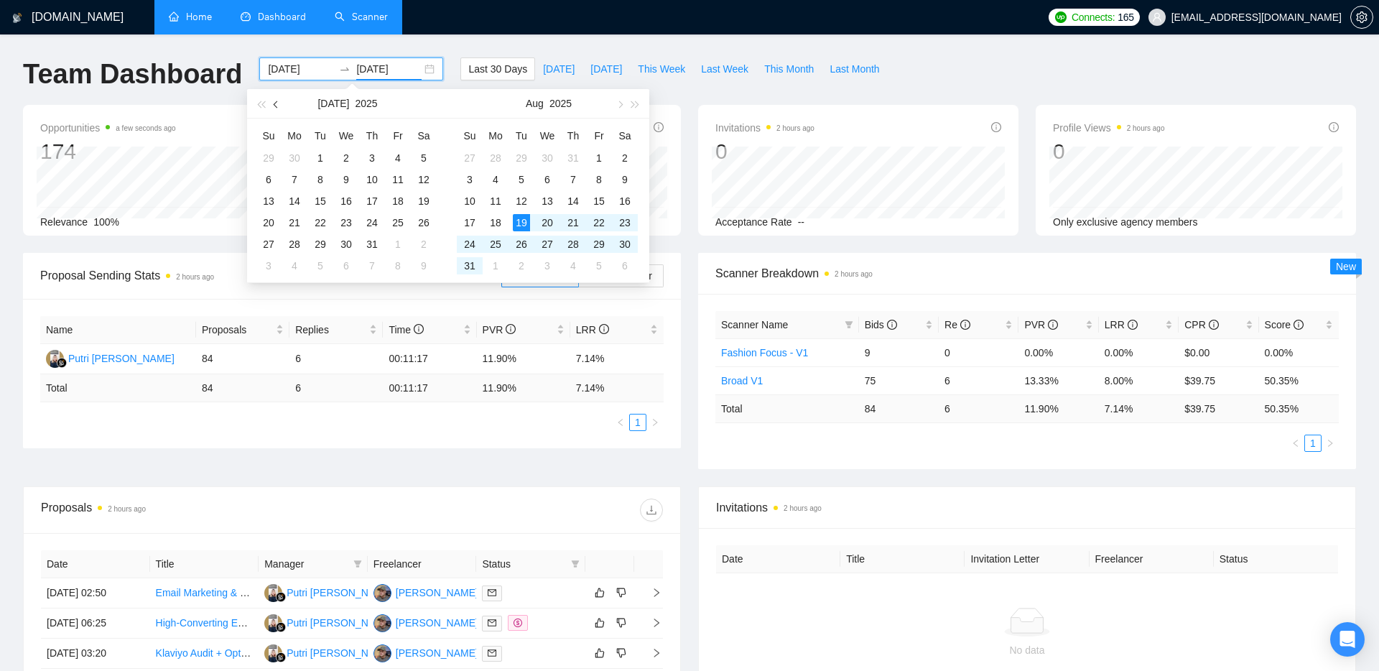
click at [275, 103] on span "button" at bounding box center [277, 104] width 7 height 7
type input "[DATE]"
click at [320, 198] on div "17" at bounding box center [320, 201] width 17 height 17
click at [546, 199] on table "Su Mo Tu We Th Fr Sa 31 1 2 3 4 5 6 7 8 9 10 11 12 13 14 15 16 17 18 19 20 21 2…" at bounding box center [547, 200] width 181 height 152
click at [284, 68] on input at bounding box center [300, 69] width 65 height 16
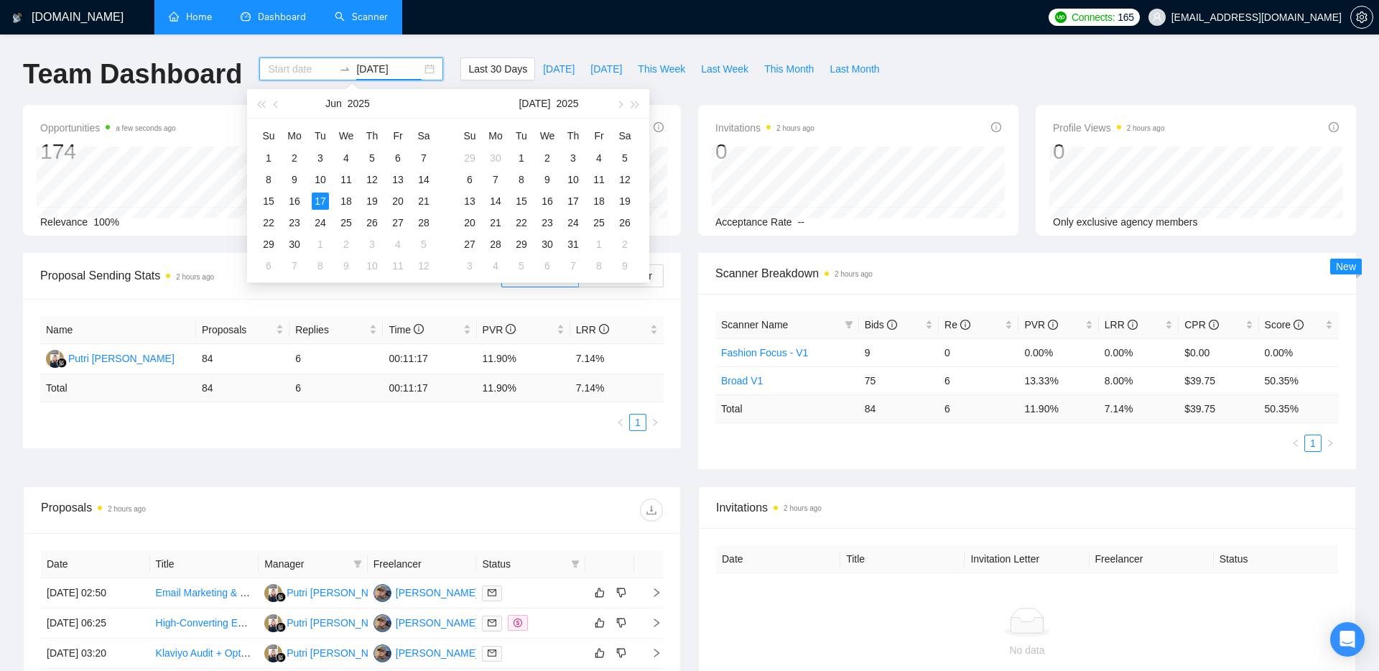
click at [363, 73] on input "[DATE]" at bounding box center [388, 69] width 65 height 16
click at [613, 103] on button "button" at bounding box center [619, 103] width 16 height 29
type input "[DATE]"
click at [572, 199] on div "18" at bounding box center [573, 201] width 17 height 17
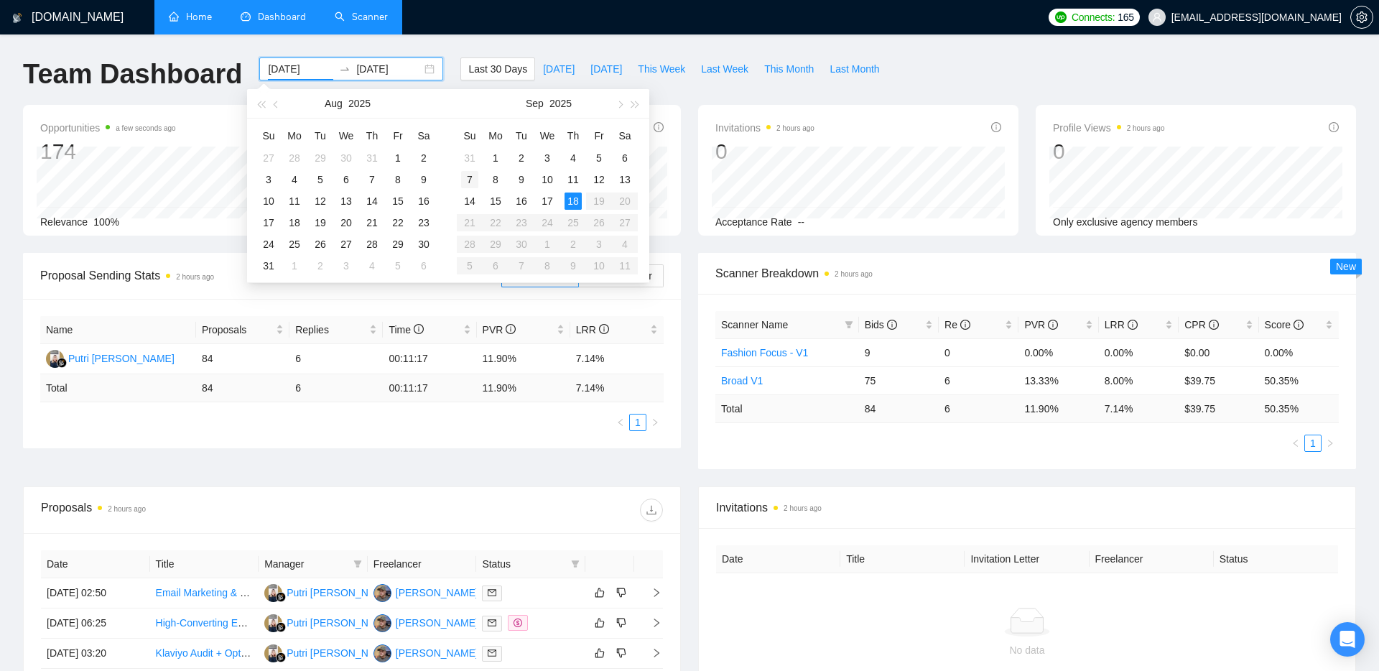
type input "[DATE]"
click at [291, 68] on input at bounding box center [300, 69] width 65 height 16
click at [279, 104] on span "button" at bounding box center [277, 104] width 7 height 7
click at [278, 104] on span "button" at bounding box center [277, 104] width 7 height 7
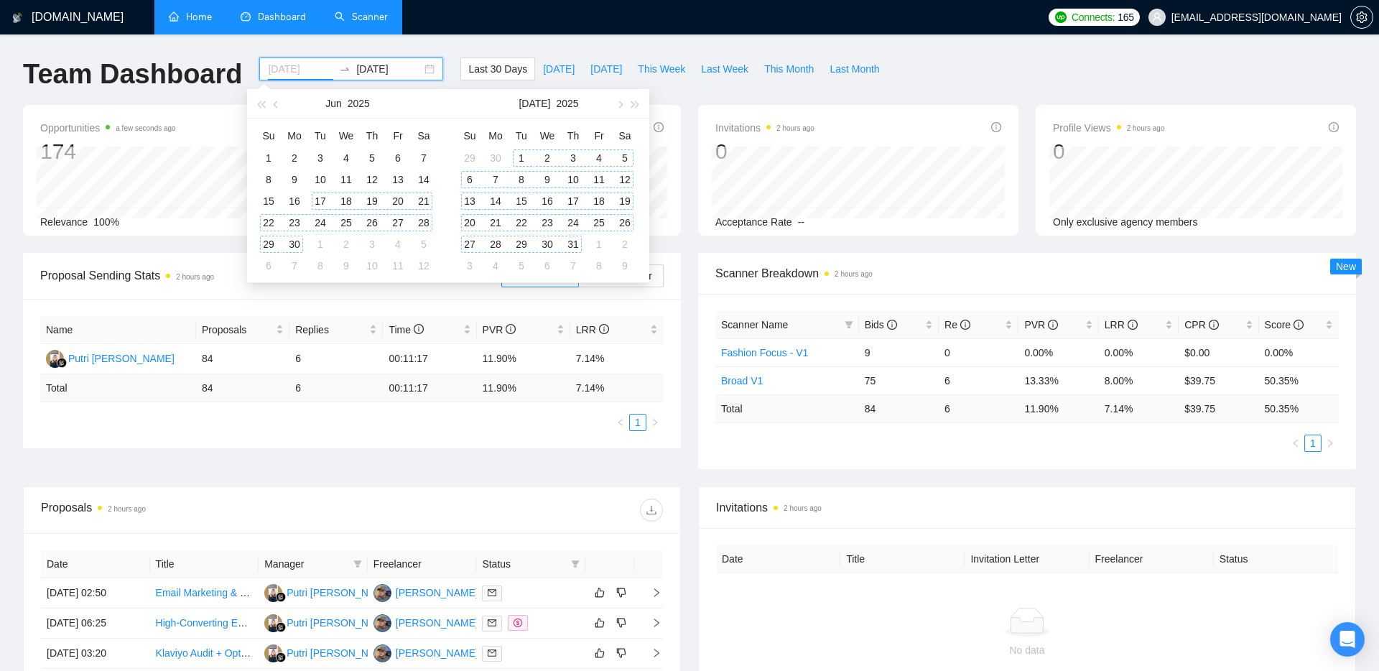
type input "[DATE]"
drag, startPoint x: 274, startPoint y: 108, endPoint x: 290, endPoint y: 122, distance: 20.9
click at [274, 108] on button "button" at bounding box center [277, 103] width 16 height 29
type input "[DATE]"
drag, startPoint x: 525, startPoint y: 202, endPoint x: 495, endPoint y: 197, distance: 30.6
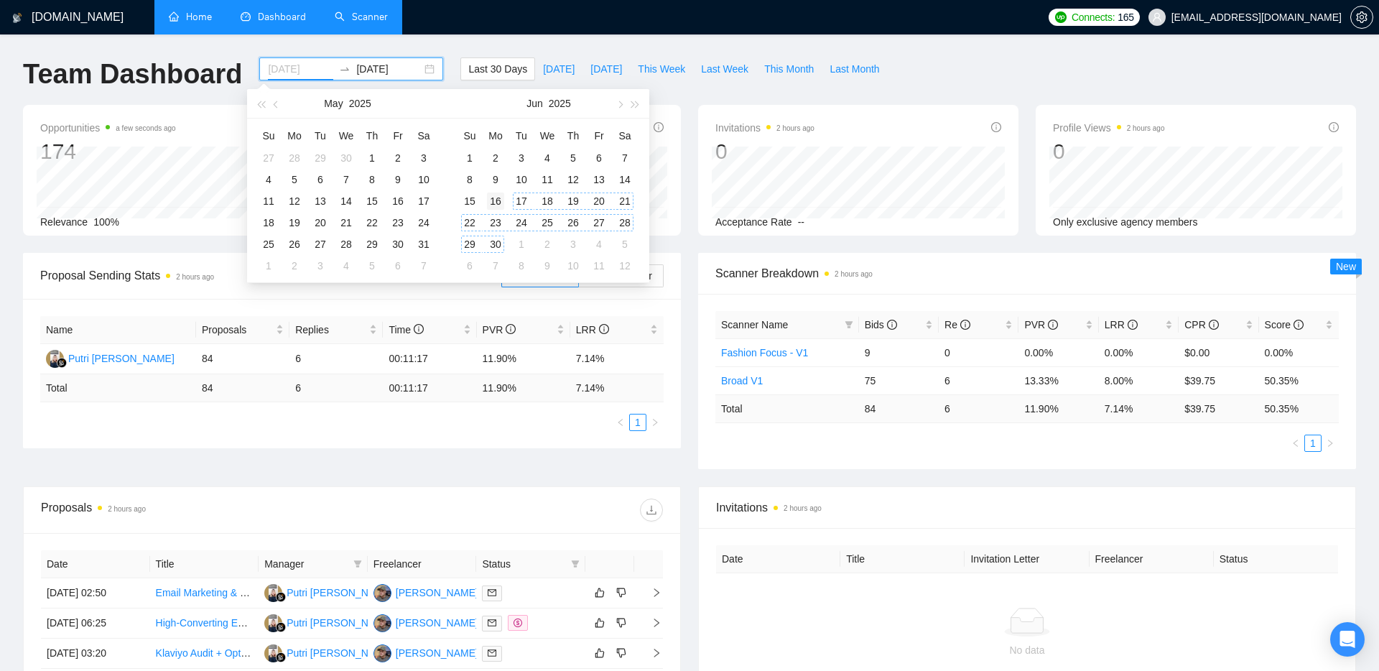
click at [525, 202] on div "17" at bounding box center [521, 201] width 17 height 17
type input "[DATE]"
